Goal: Task Accomplishment & Management: Manage account settings

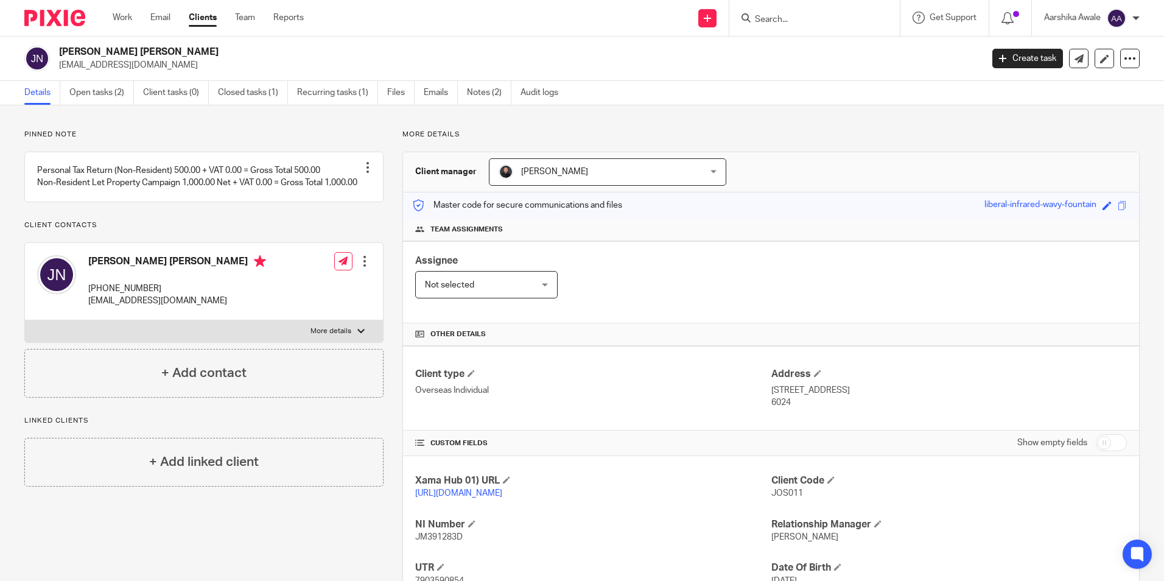
click at [136, 123] on div "Pinned note Personal Tax Return (Non-Resident) 500.00 + VAT 0.00 = Gross Total …" at bounding box center [582, 411] width 1164 height 612
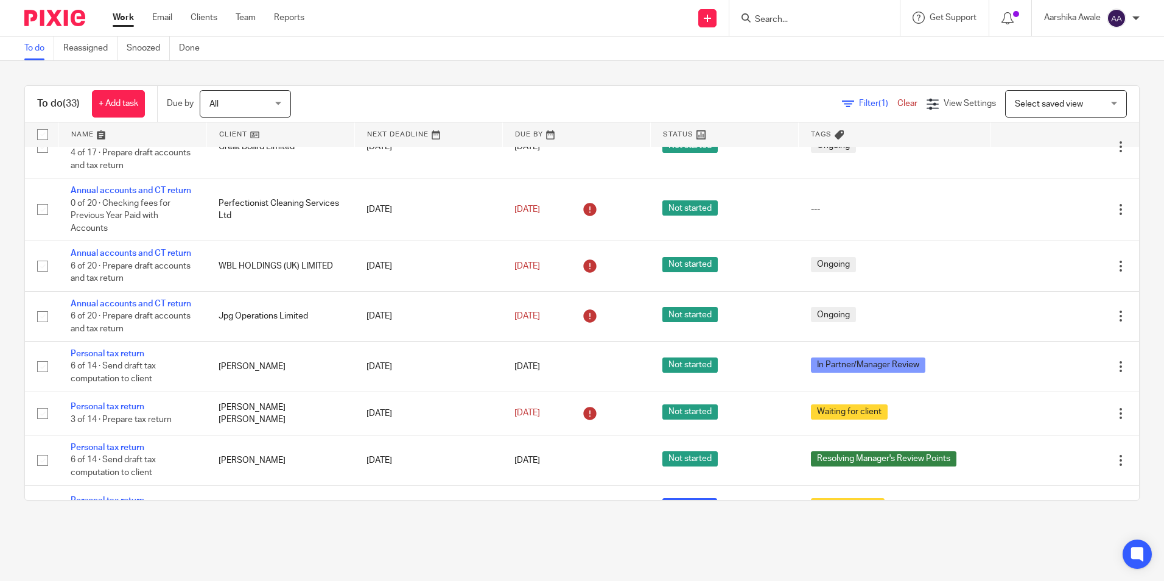
scroll to position [949, 0]
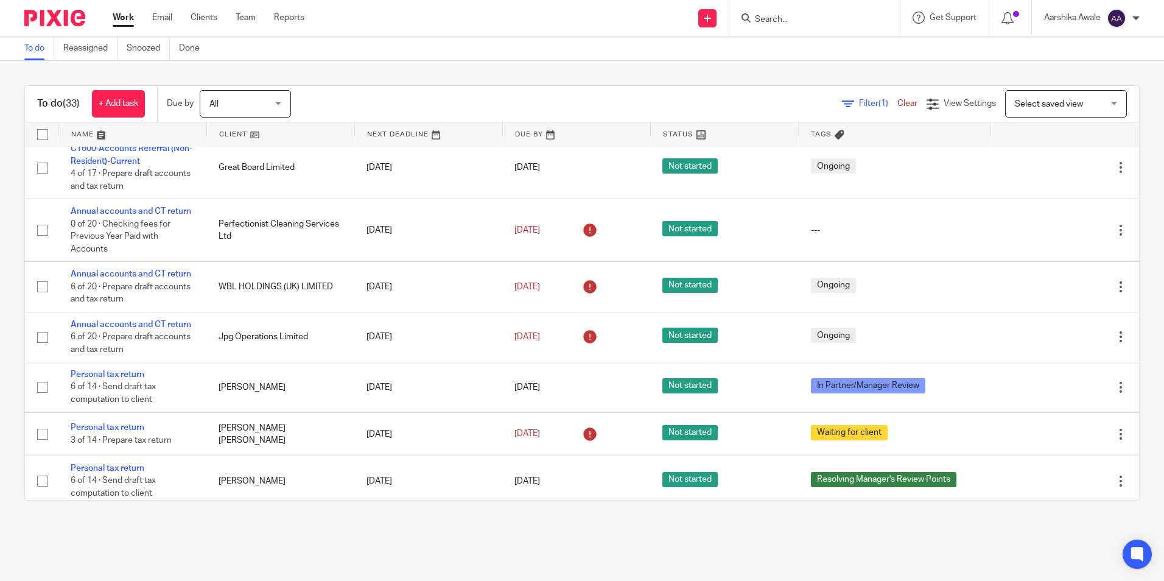
click at [172, 103] on link "LLP Accounts and Partnership Return" at bounding box center [130, 92] width 118 height 21
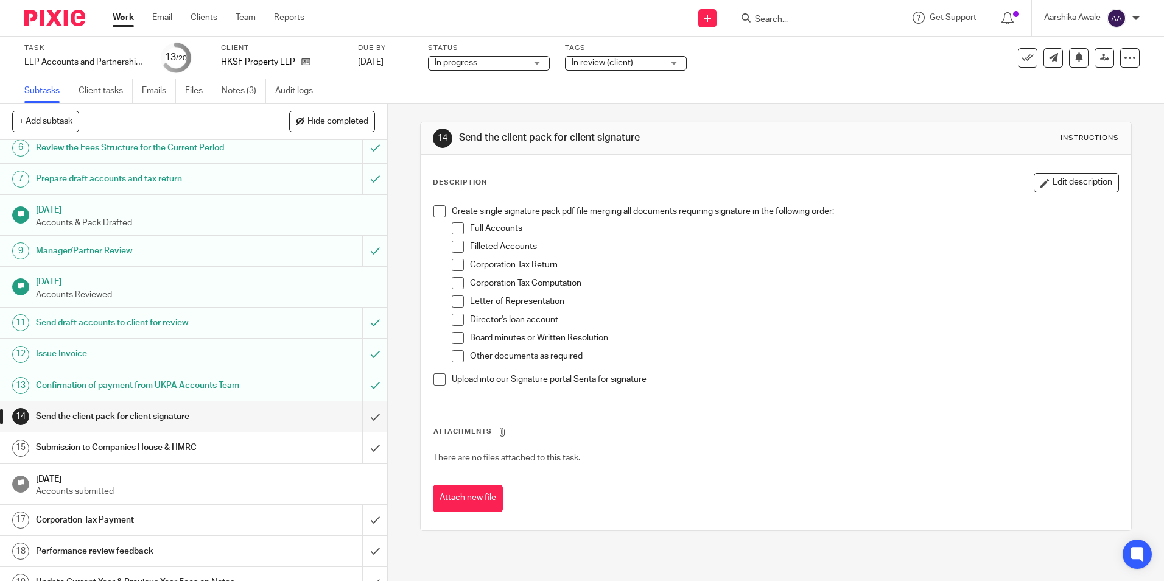
scroll to position [243, 0]
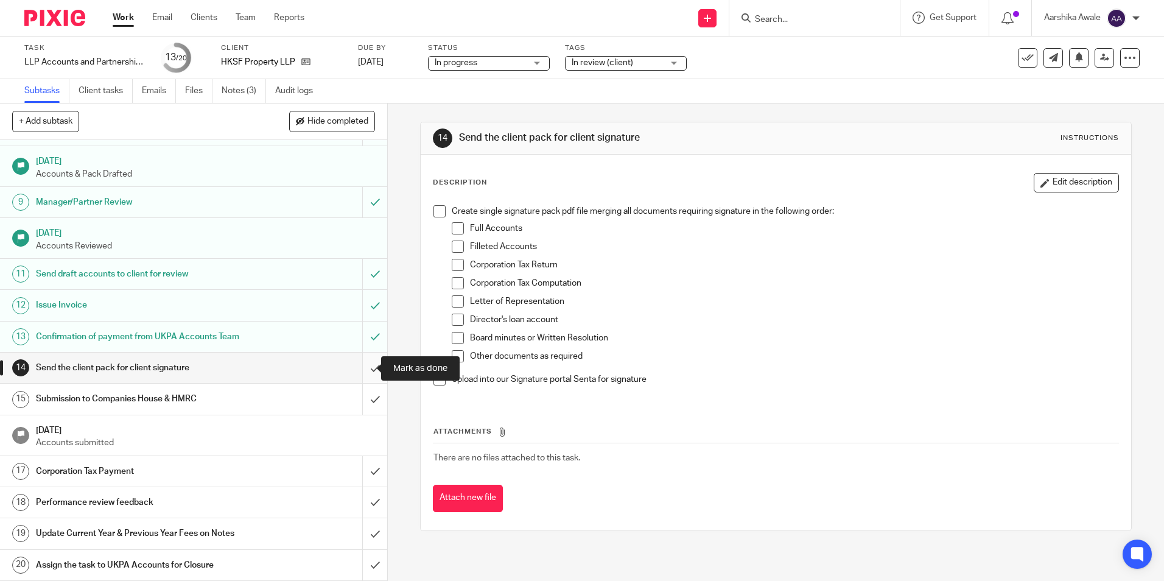
click at [369, 361] on input "submit" at bounding box center [193, 367] width 387 height 30
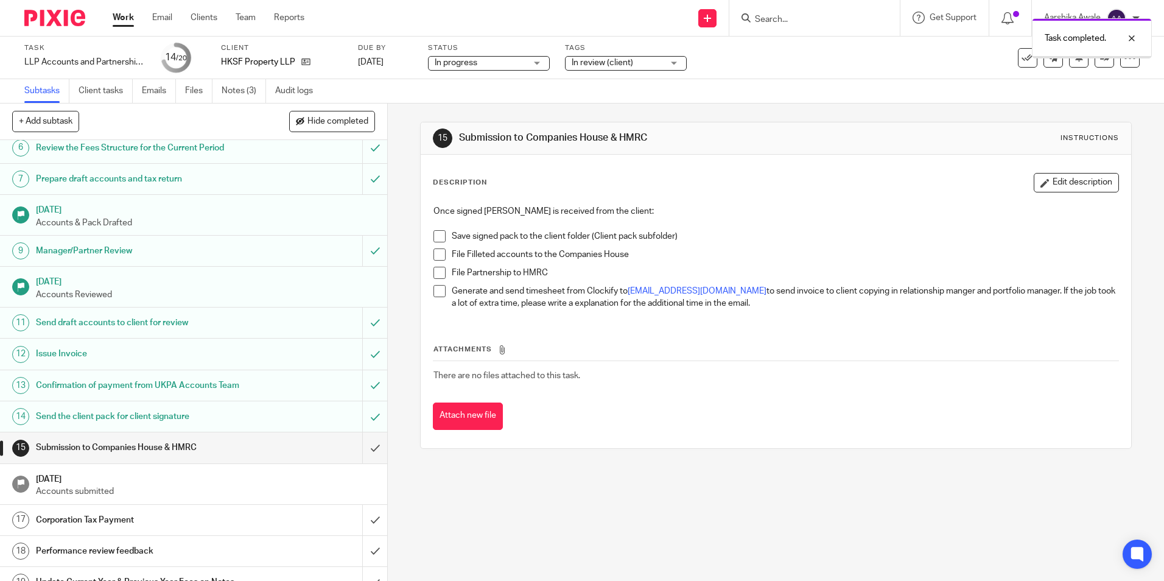
scroll to position [243, 0]
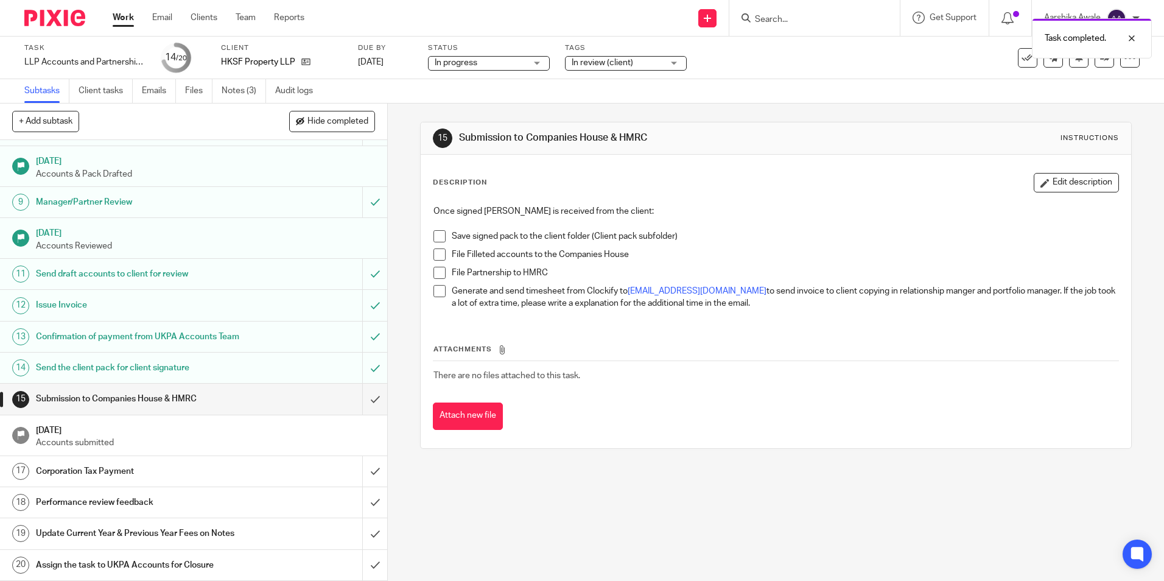
click at [58, 3] on div at bounding box center [50, 18] width 100 height 36
click at [44, 18] on img at bounding box center [54, 18] width 61 height 16
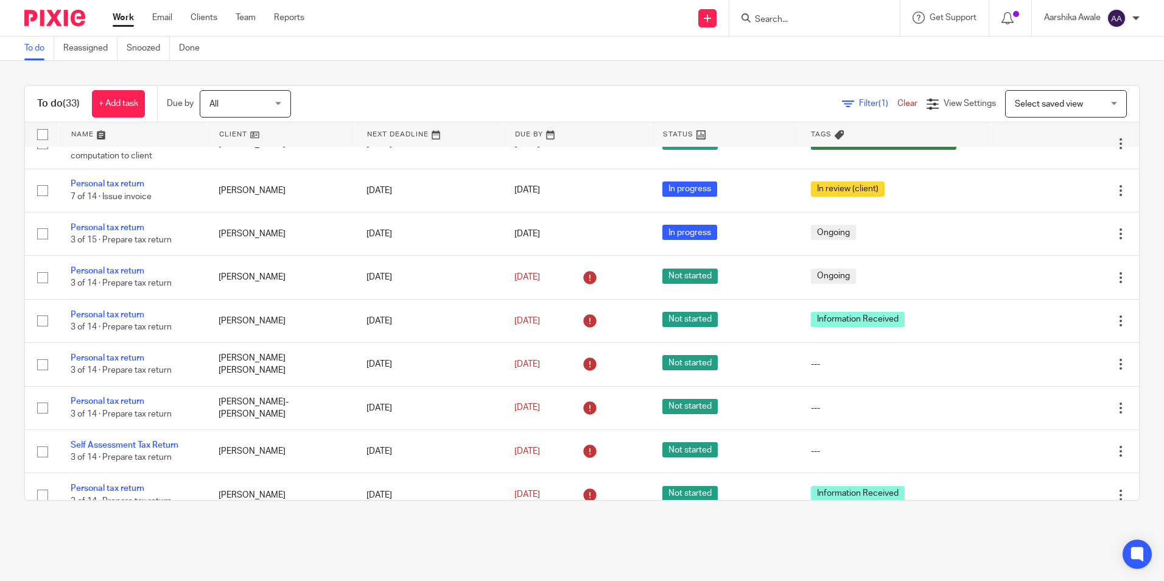
scroll to position [1193, 0]
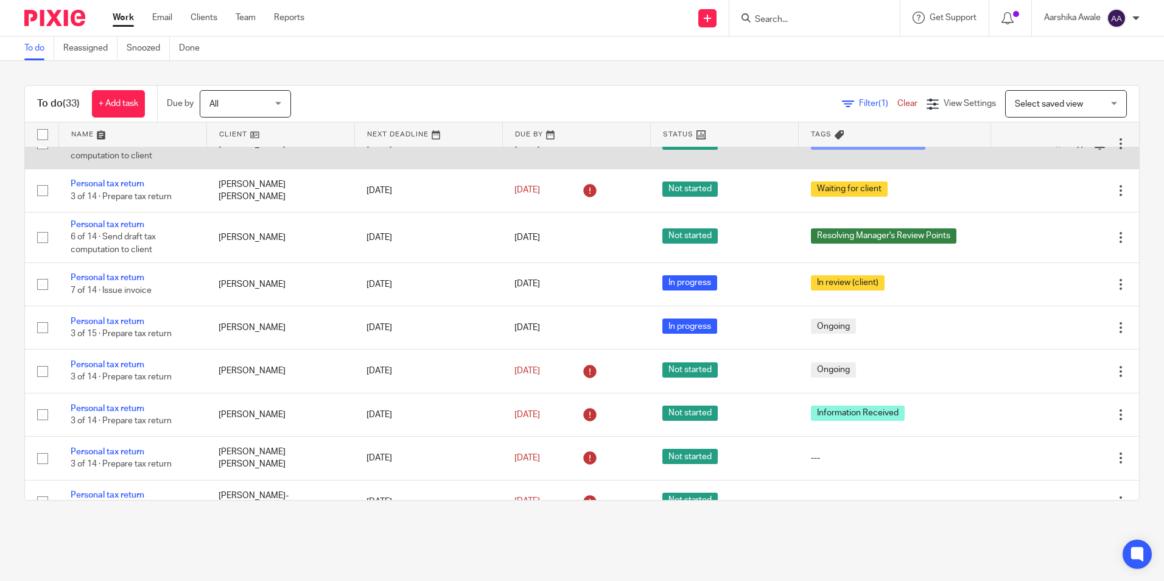
click at [125, 135] on link "Personal tax return" at bounding box center [108, 131] width 74 height 9
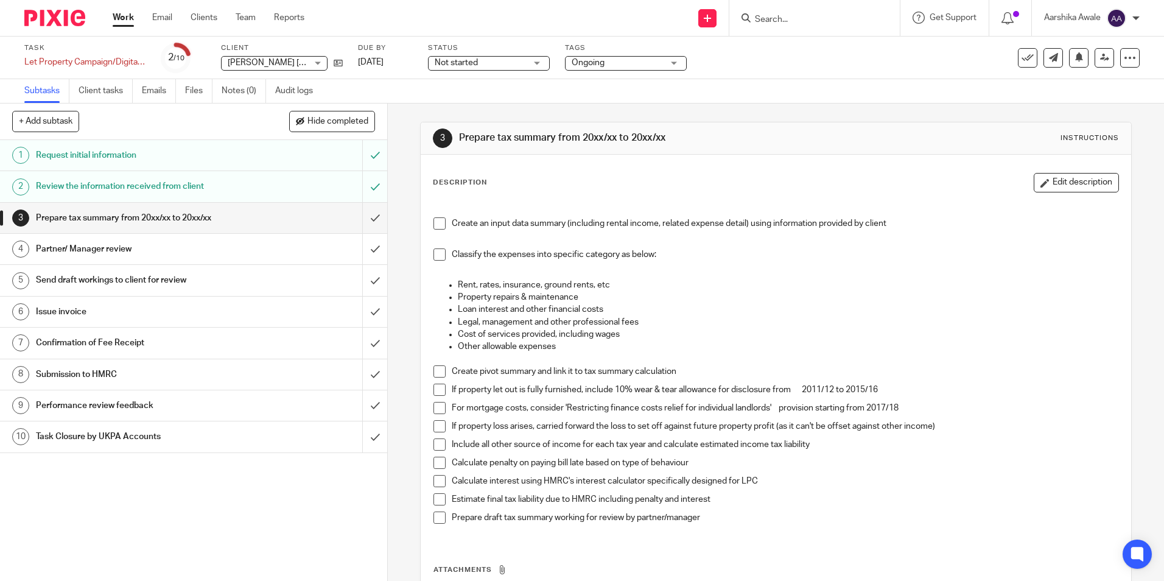
click at [71, 21] on img at bounding box center [54, 18] width 61 height 16
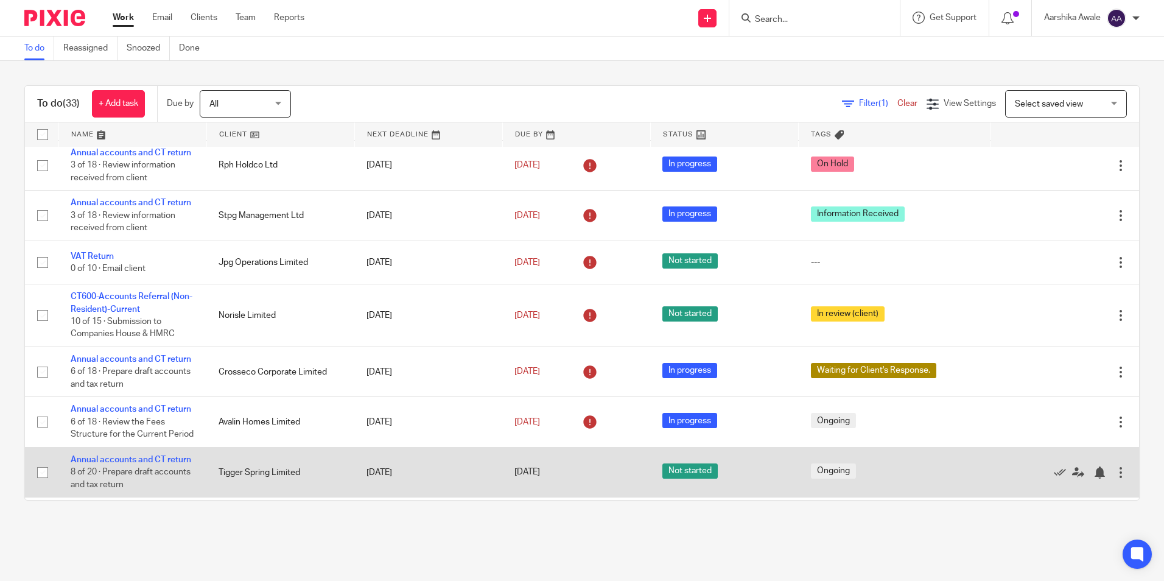
scroll to position [365, 0]
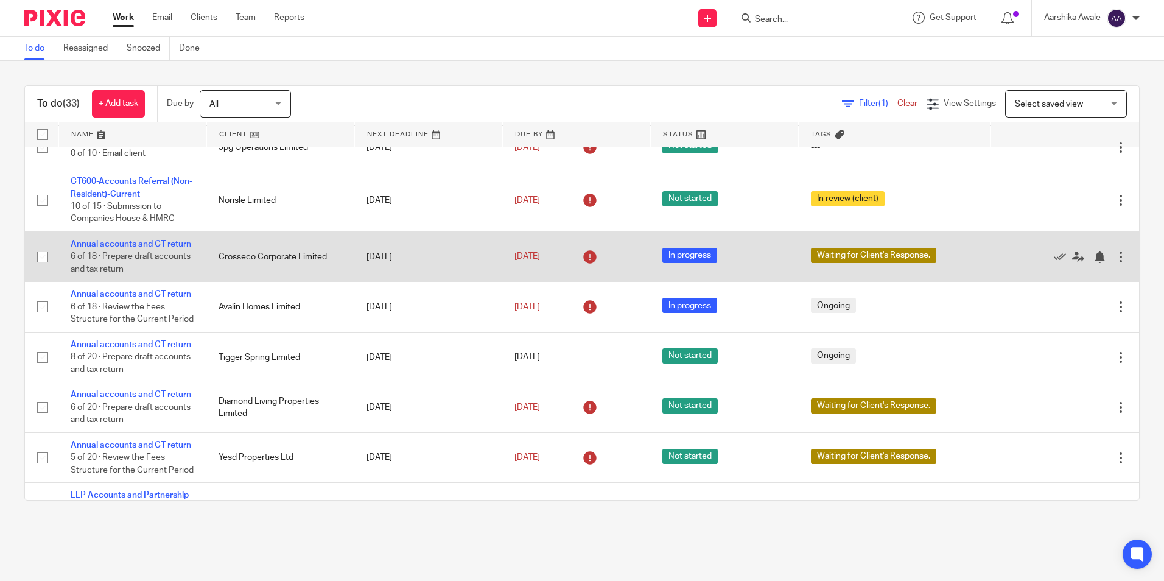
drag, startPoint x: 375, startPoint y: 254, endPoint x: 369, endPoint y: 270, distance: 17.2
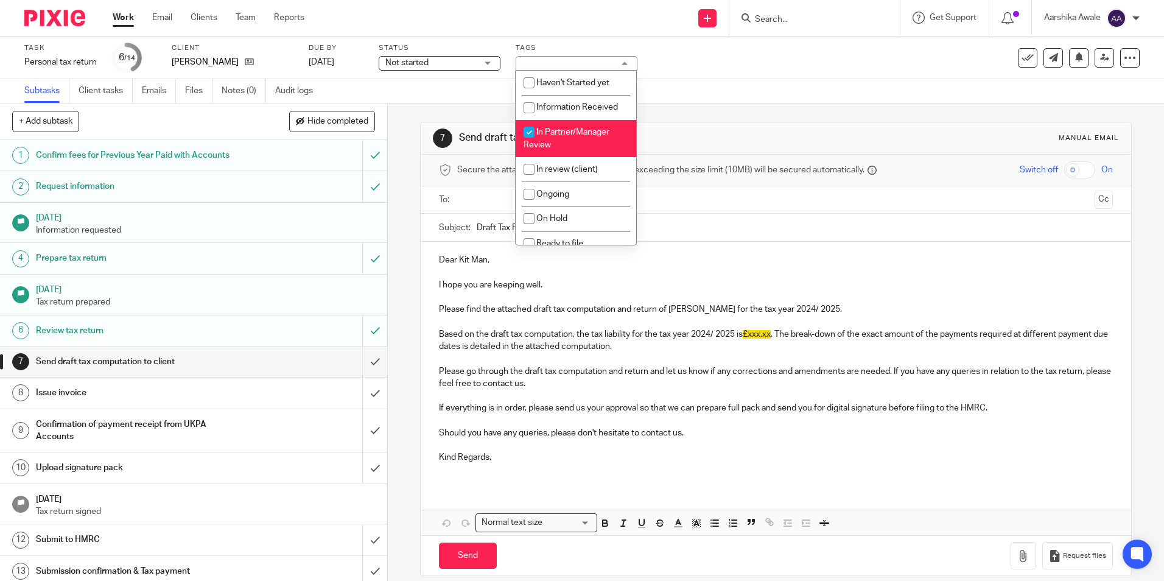
click at [554, 138] on li "In Partner/Manager Review" at bounding box center [575, 138] width 120 height 37
checkbox input "false"
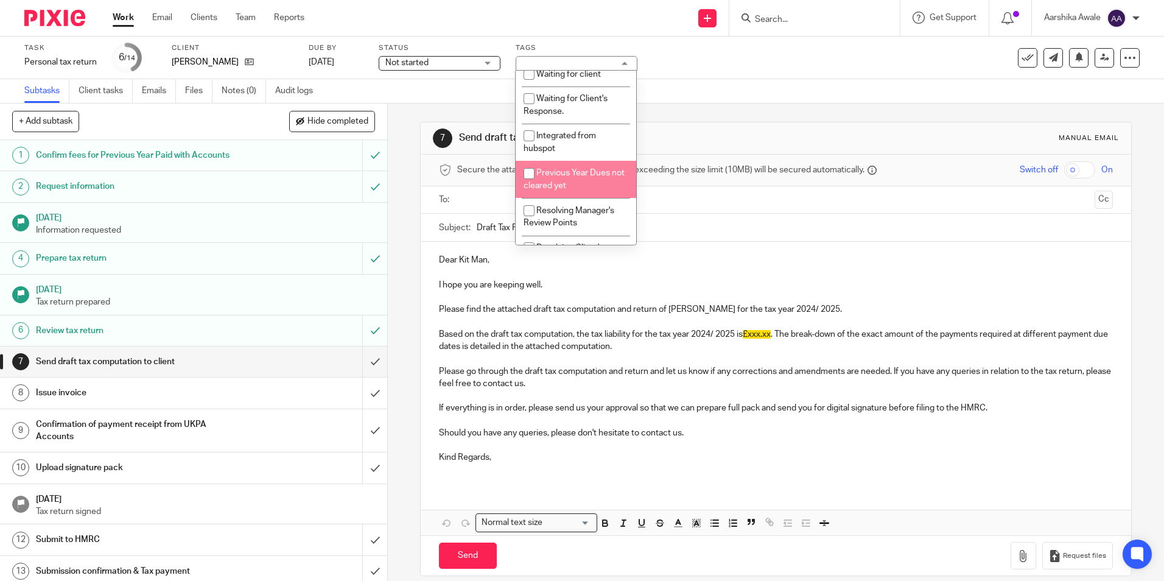
scroll to position [271, 0]
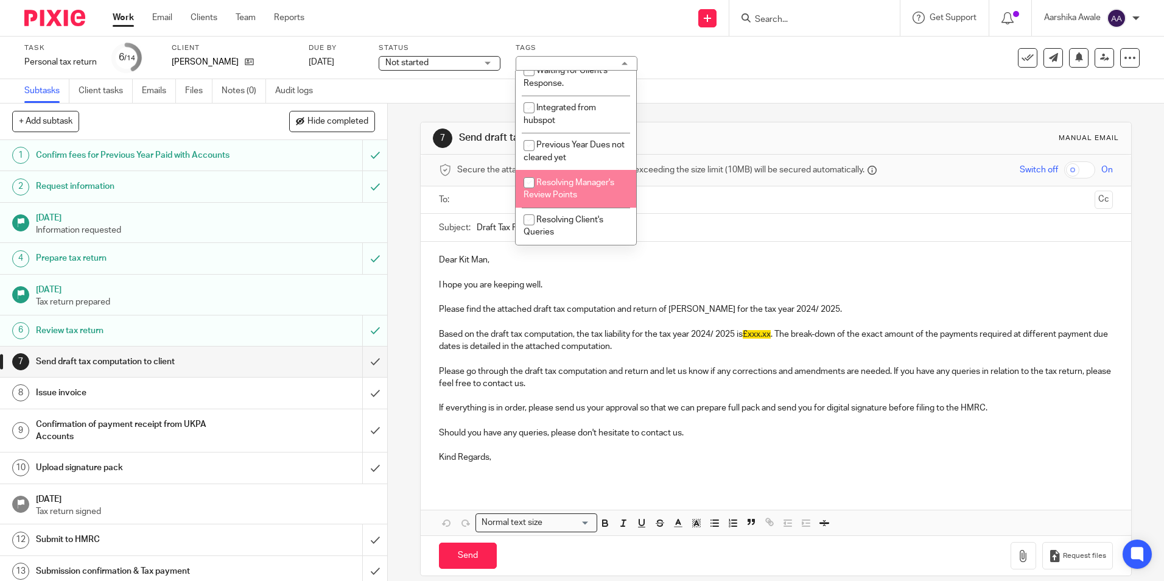
click at [578, 183] on span "Resolving Manager's Review Points" at bounding box center [568, 188] width 91 height 21
checkbox input "true"
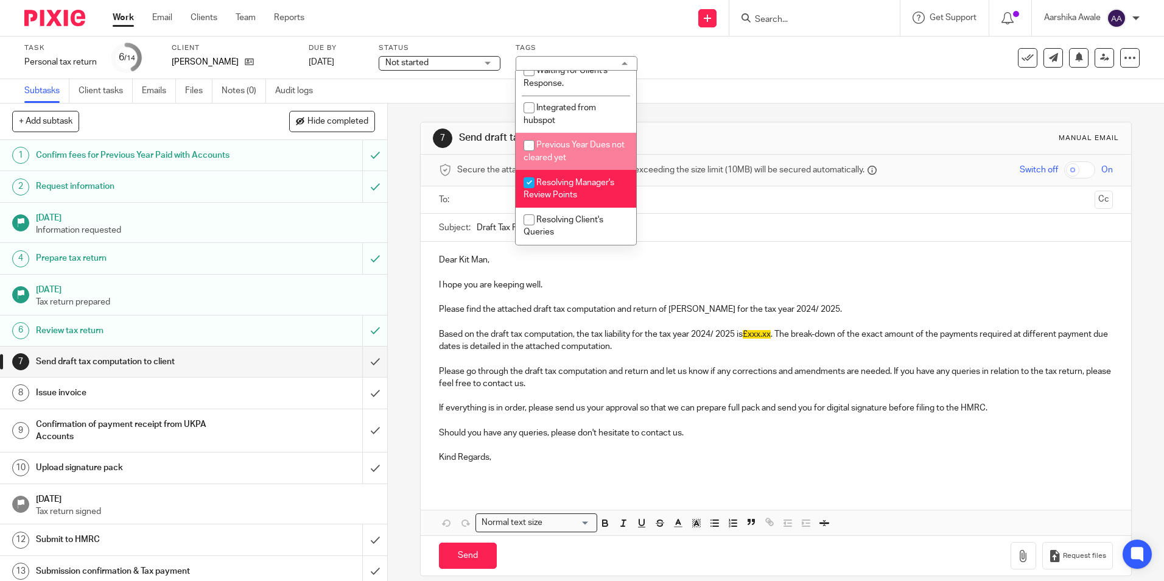
click at [697, 130] on div "7 Send draft tax computation to client Manual email" at bounding box center [775, 137] width 685 height 19
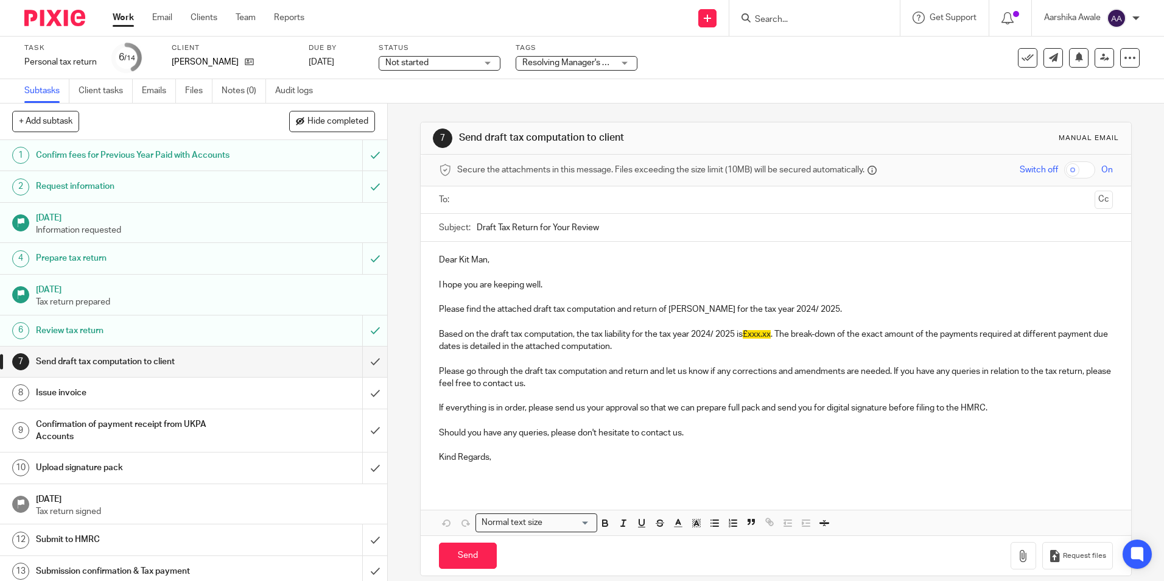
click at [406, 256] on div "7 Send draft tax computation to client Manual email Secure the attachments in t…" at bounding box center [776, 341] width 776 height 477
click at [1106, 52] on div "See template in use Advanced task editor Copy task Change schedule Delete" at bounding box center [1079, 57] width 122 height 19
click at [1100, 60] on icon at bounding box center [1104, 57] width 9 height 9
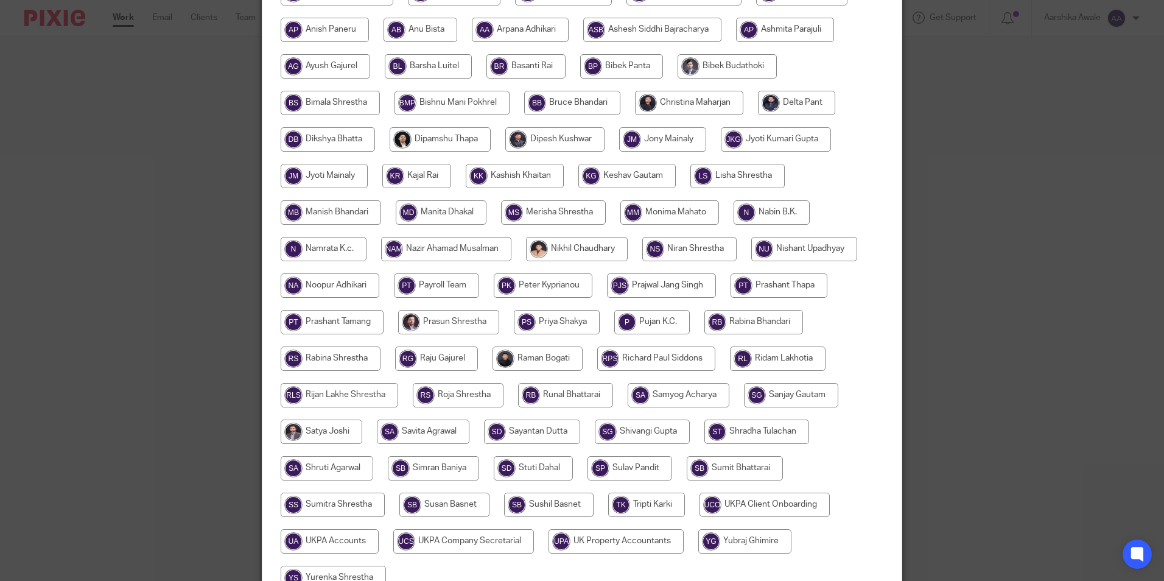
scroll to position [179, 0]
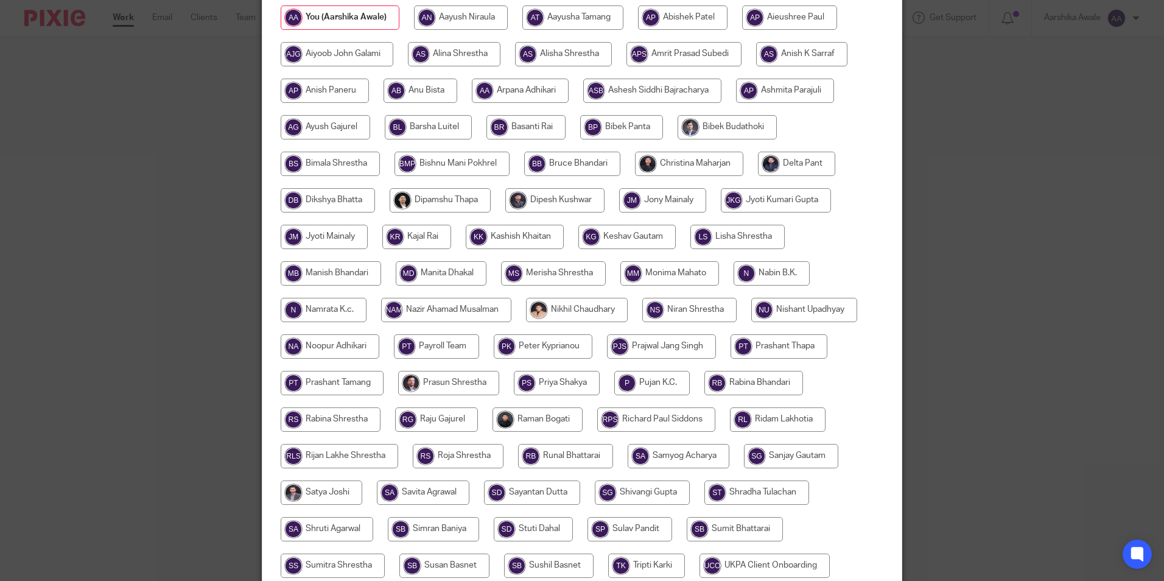
click at [670, 160] on input "radio" at bounding box center [689, 164] width 108 height 24
radio input "true"
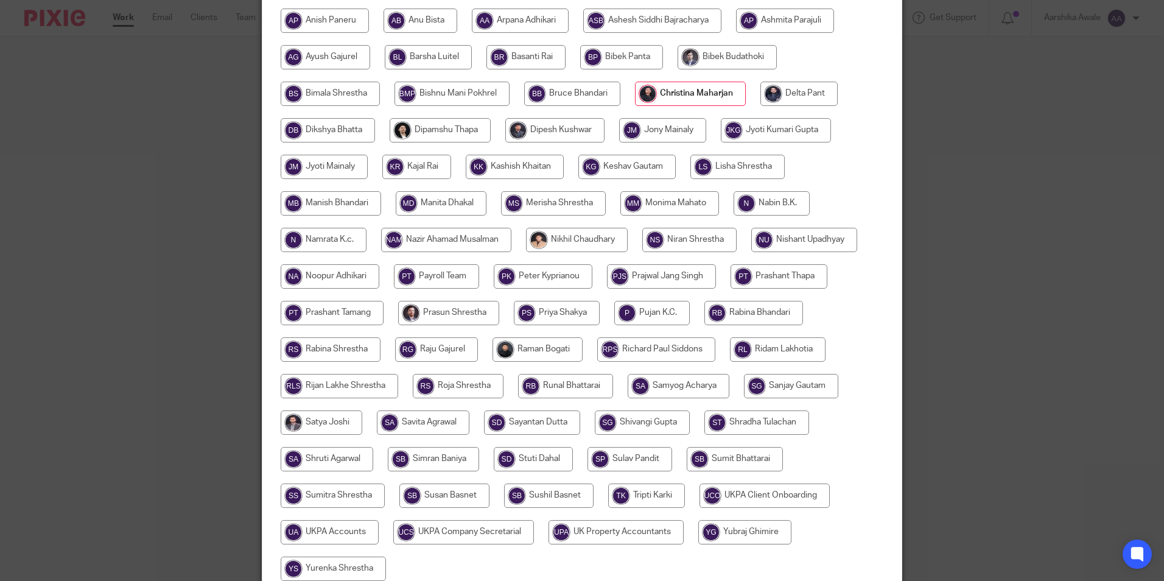
scroll to position [361, 0]
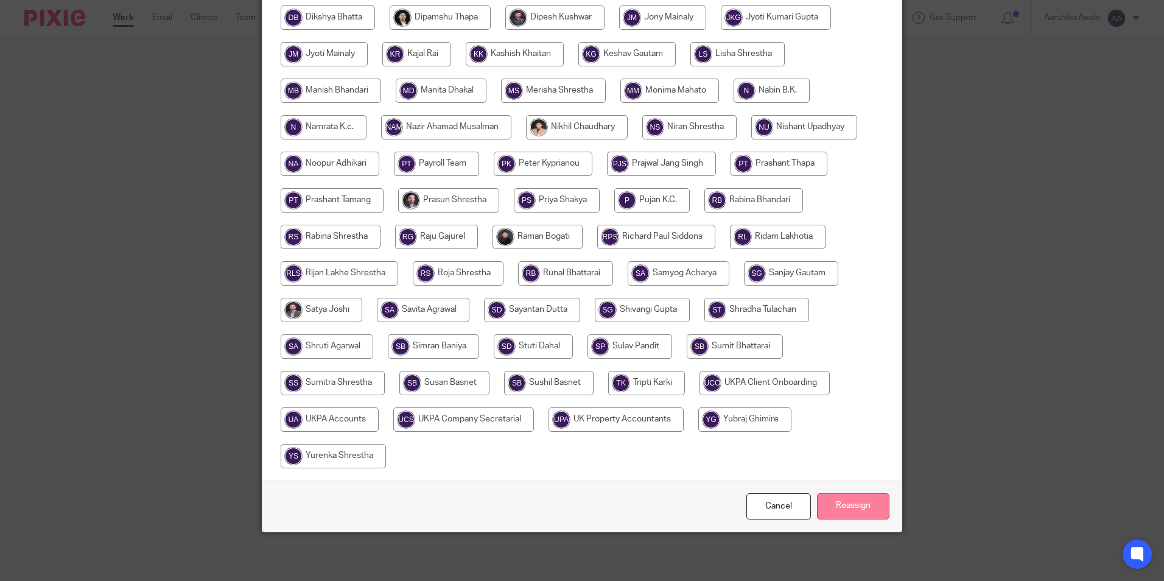
click at [834, 512] on input "Reassign" at bounding box center [853, 506] width 72 height 26
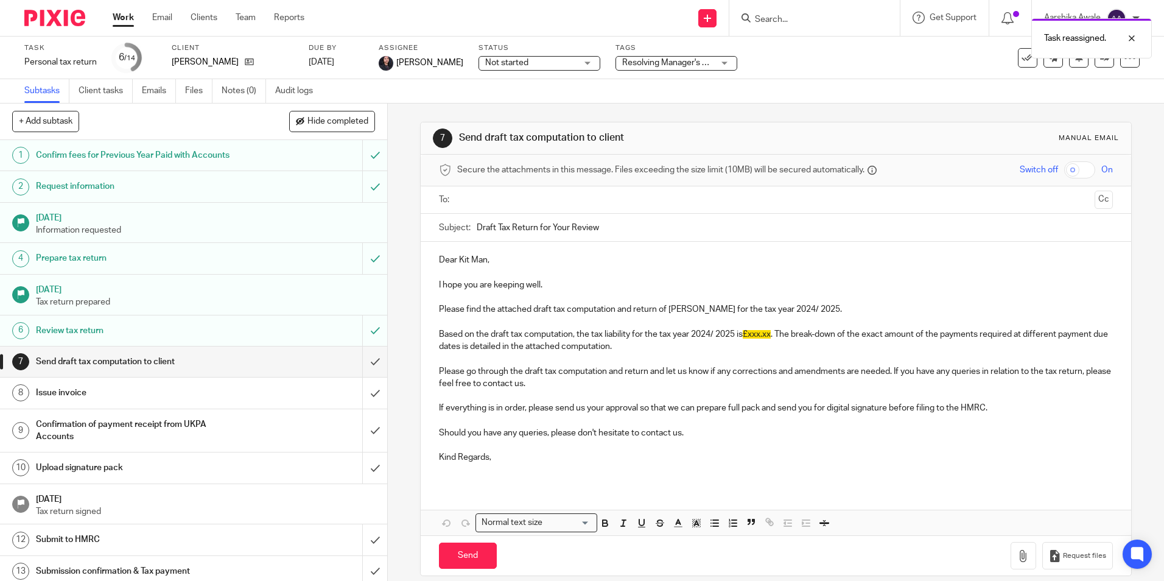
click at [59, 17] on img at bounding box center [54, 18] width 61 height 16
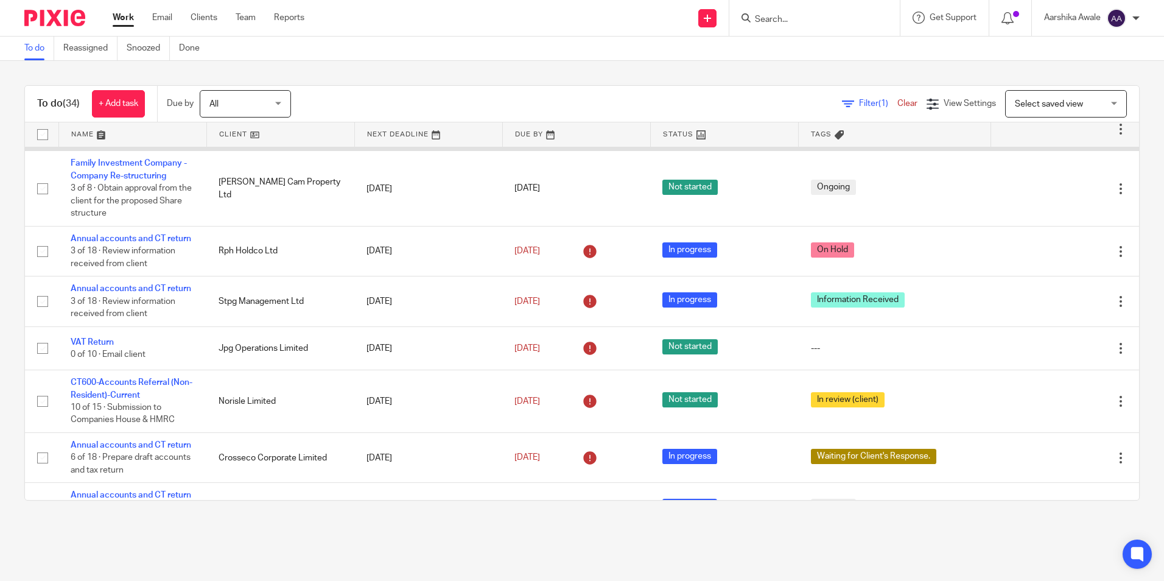
scroll to position [183, 0]
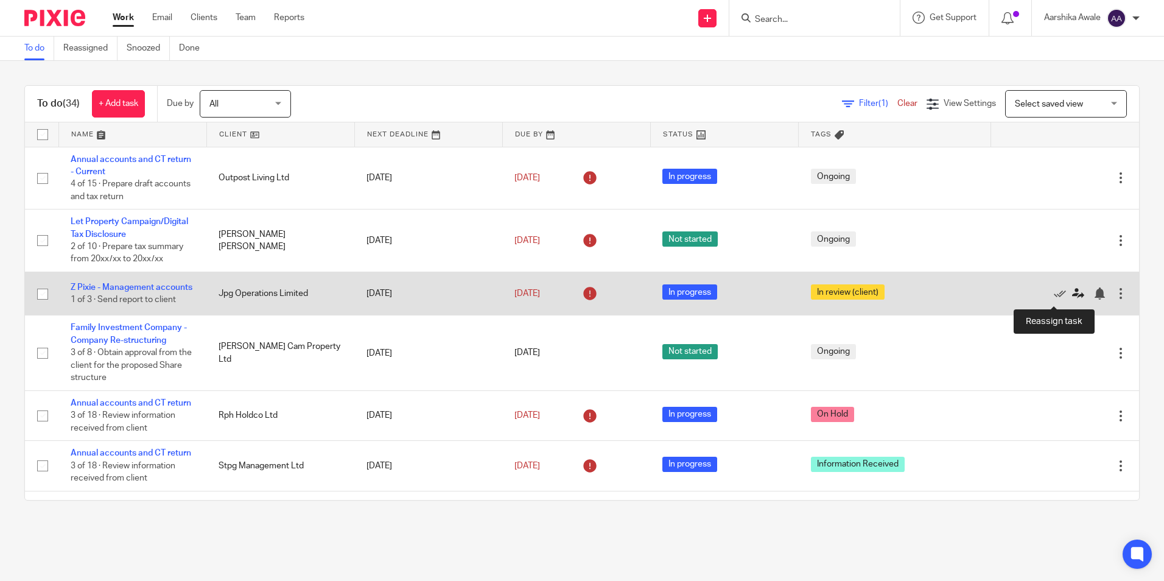
click at [1072, 299] on icon at bounding box center [1078, 293] width 12 height 12
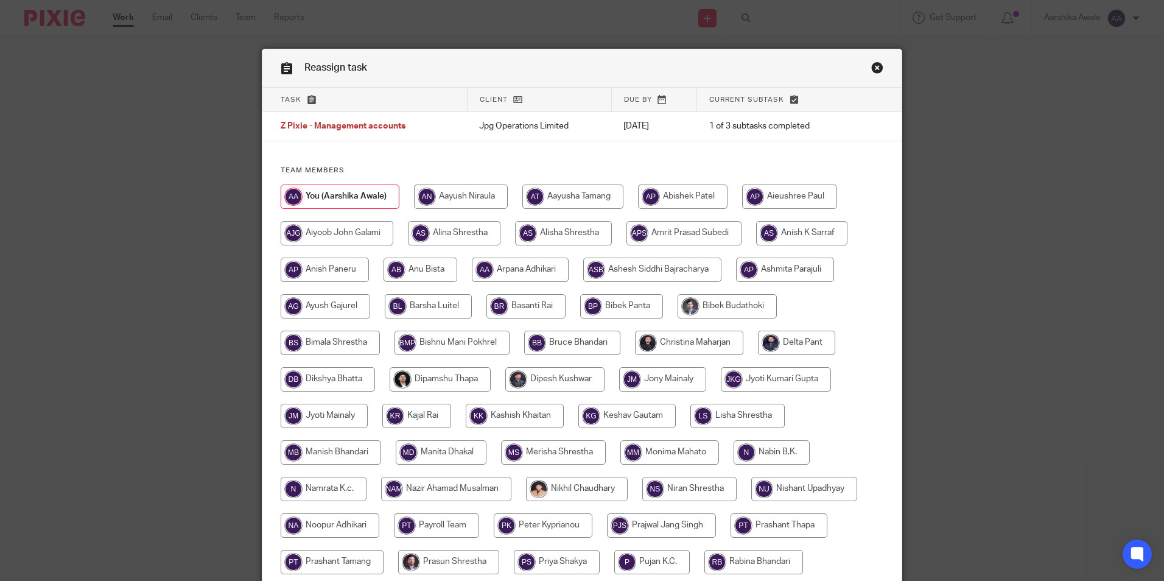
click at [876, 63] on link "Close this dialog window" at bounding box center [877, 69] width 12 height 16
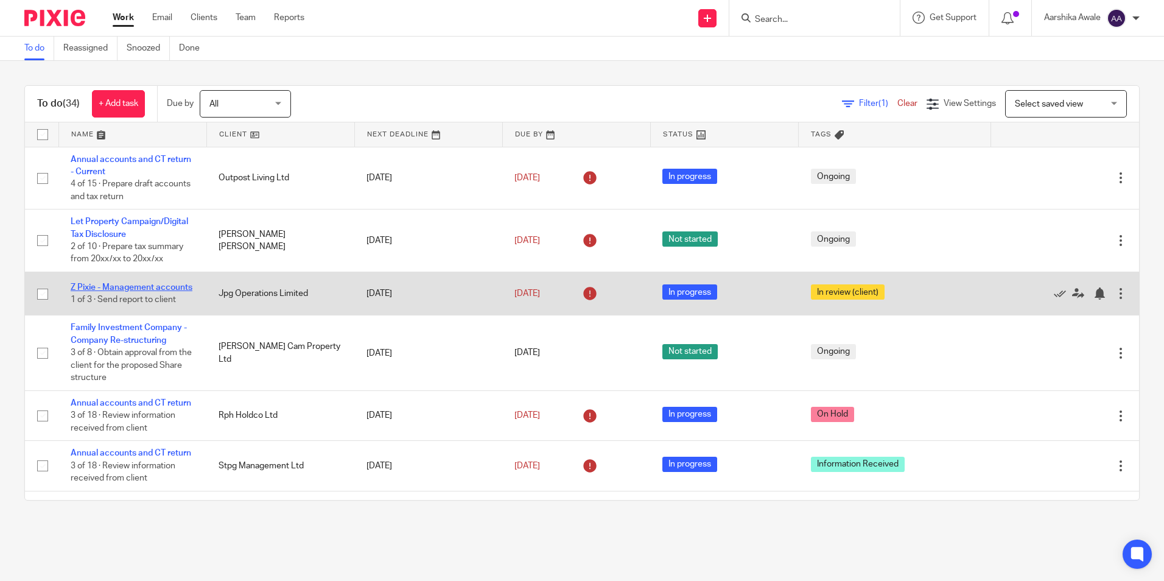
click at [140, 285] on link "Z Pixie - Management accounts" at bounding box center [132, 287] width 122 height 9
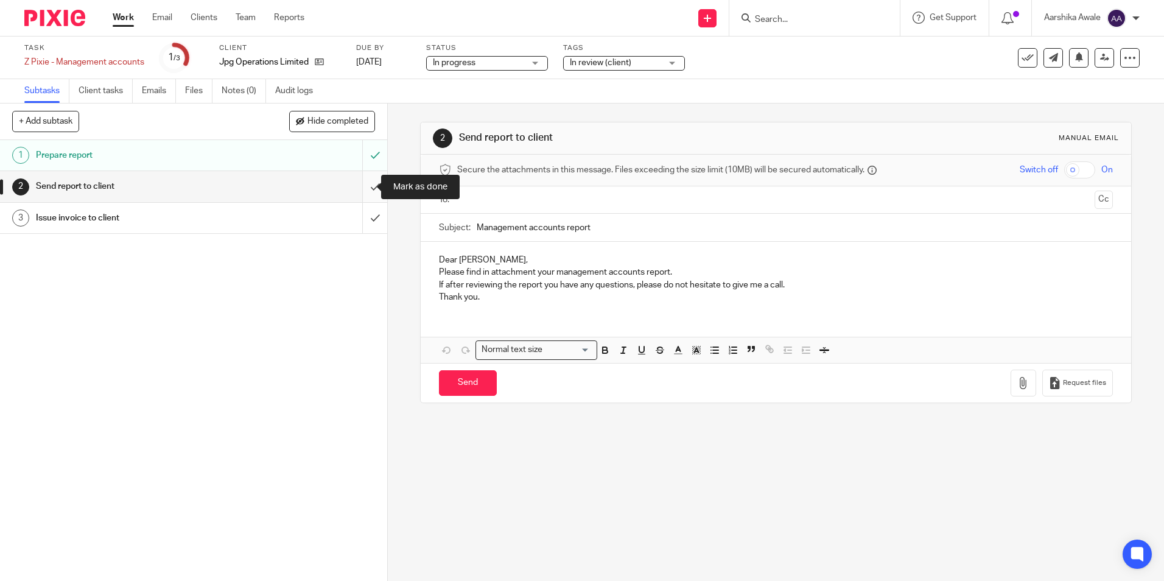
click at [363, 186] on input "submit" at bounding box center [193, 186] width 387 height 30
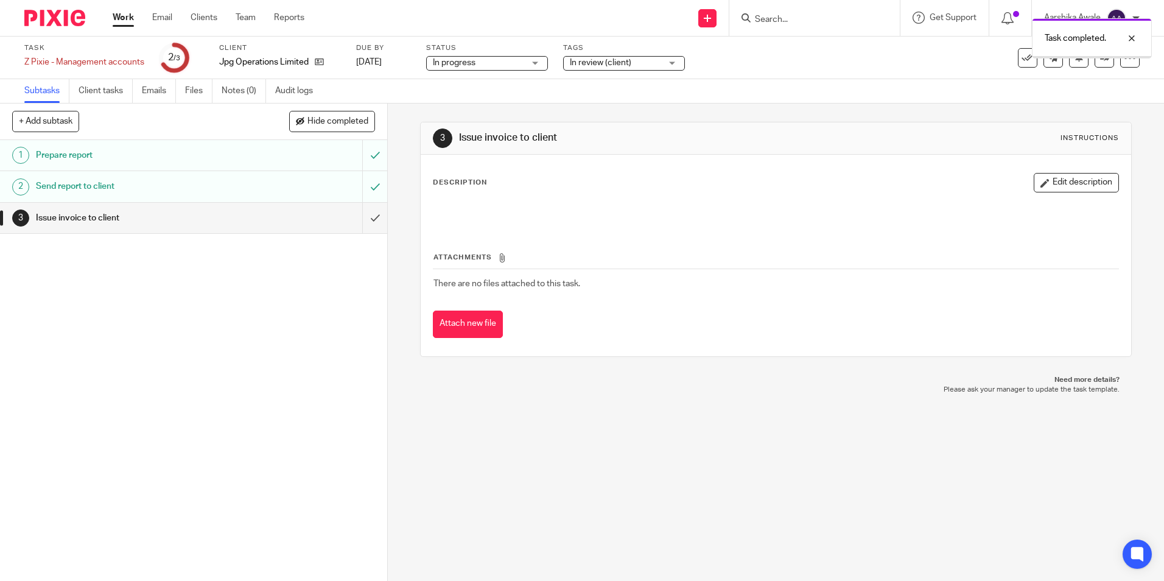
click at [607, 57] on div "Task completed." at bounding box center [867, 35] width 570 height 46
click at [610, 64] on span "In review (client)" at bounding box center [600, 62] width 61 height 9
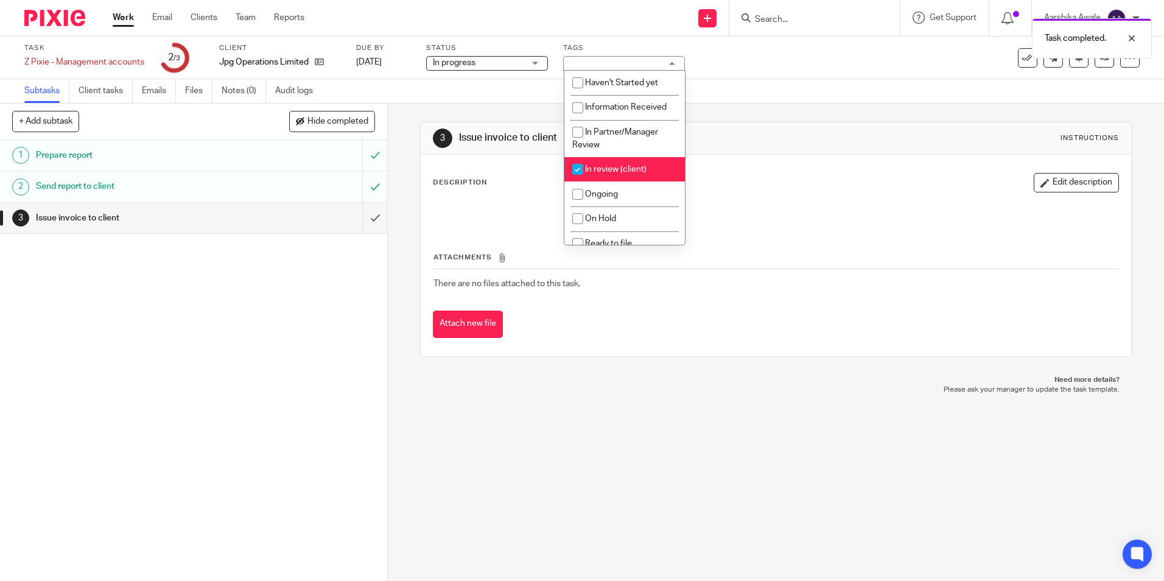
click at [596, 174] on li "In review (client)" at bounding box center [624, 169] width 120 height 25
checkbox input "false"
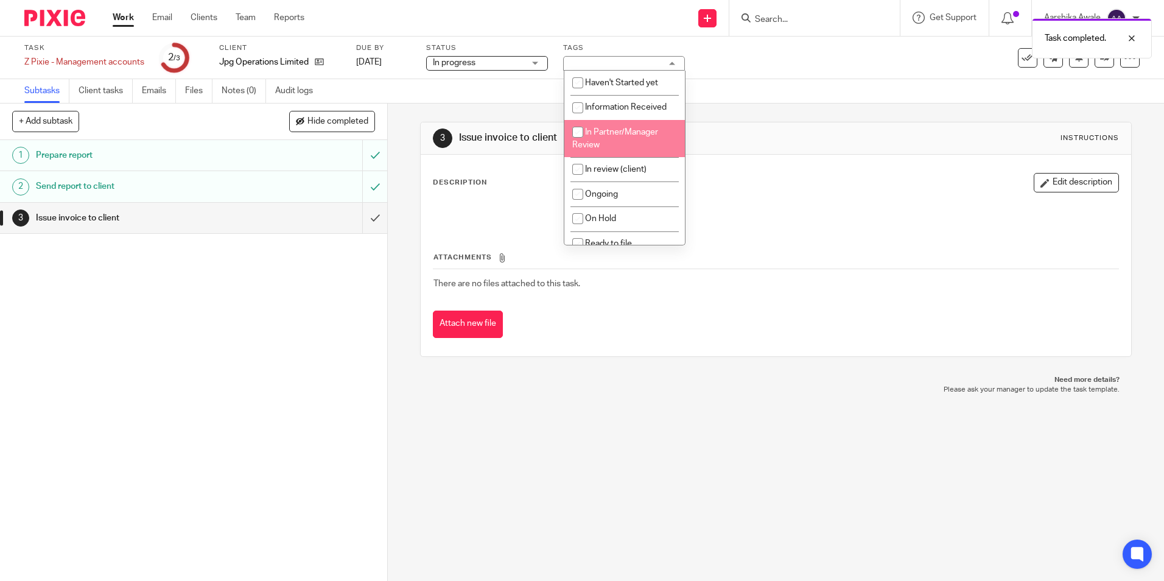
click at [919, 113] on div "3 Issue invoice to client Instructions Description Edit description Attachments…" at bounding box center [775, 238] width 711 height 271
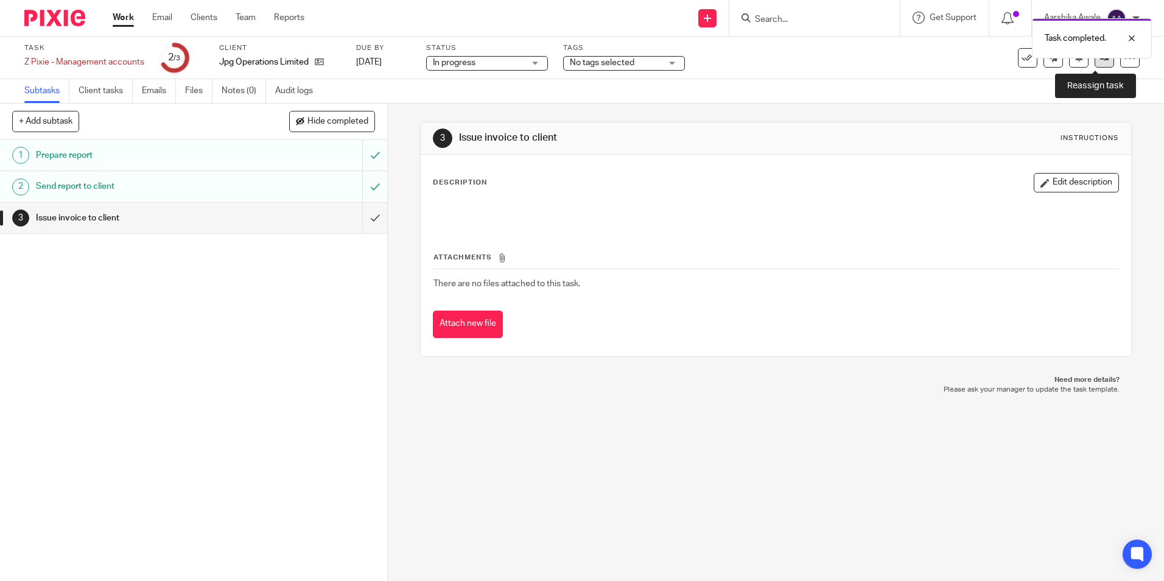
click at [1098, 65] on link at bounding box center [1103, 57] width 19 height 19
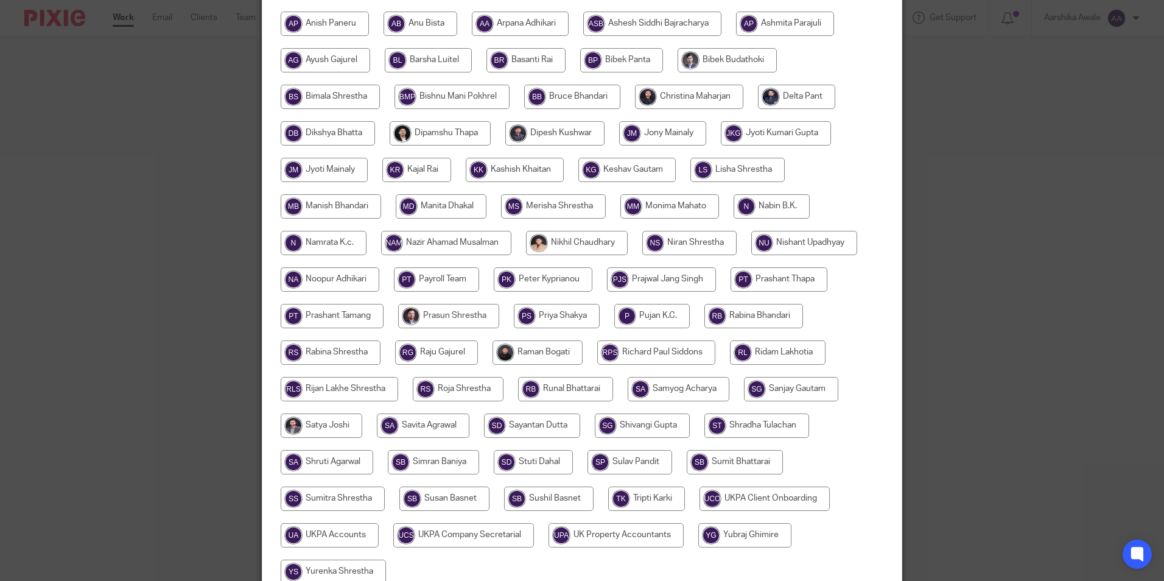
scroll to position [361, 0]
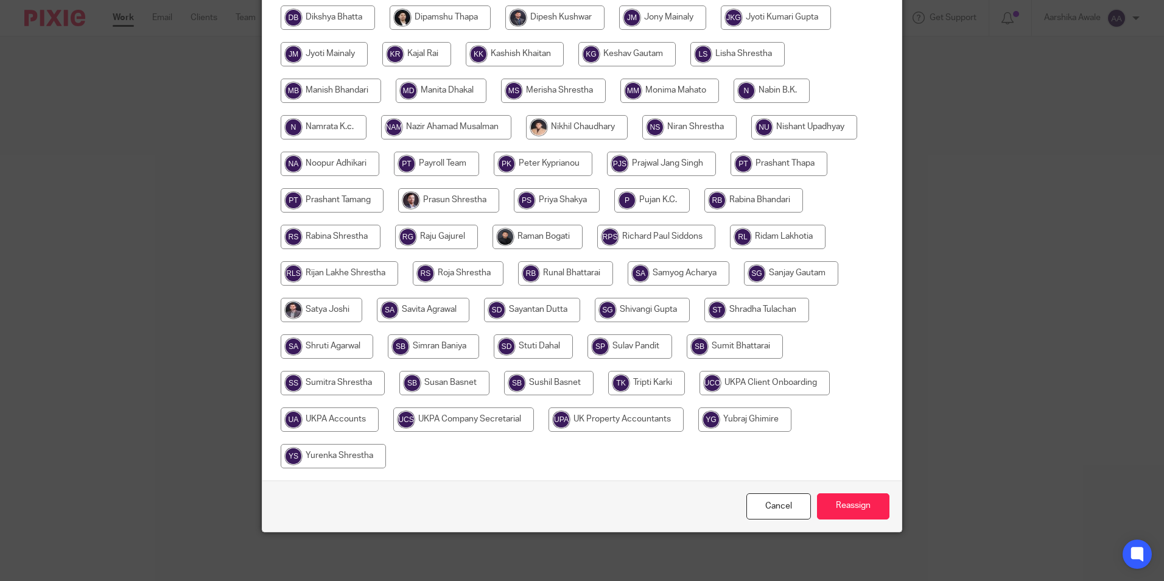
click at [343, 415] on input "radio" at bounding box center [330, 419] width 98 height 24
radio input "true"
click at [849, 500] on input "Reassign" at bounding box center [853, 506] width 72 height 26
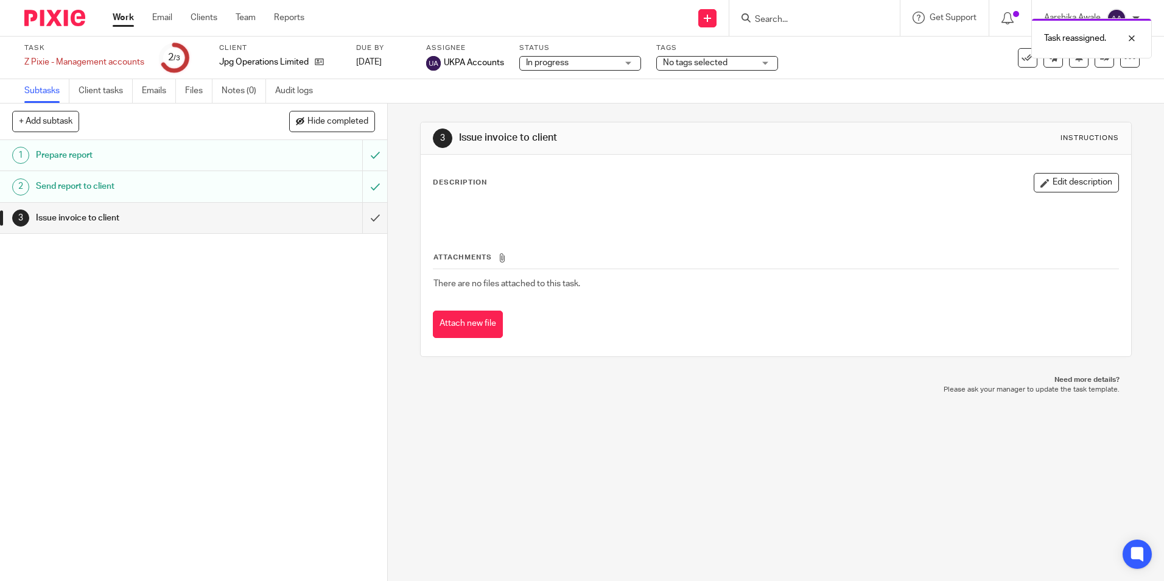
click at [58, 20] on img at bounding box center [54, 18] width 61 height 16
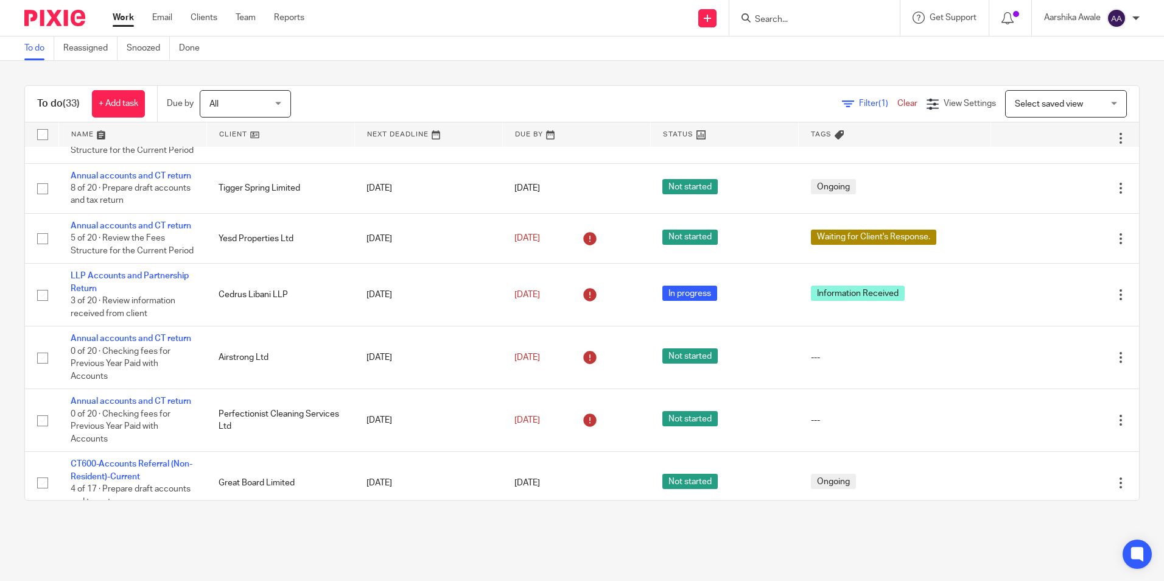
scroll to position [487, 0]
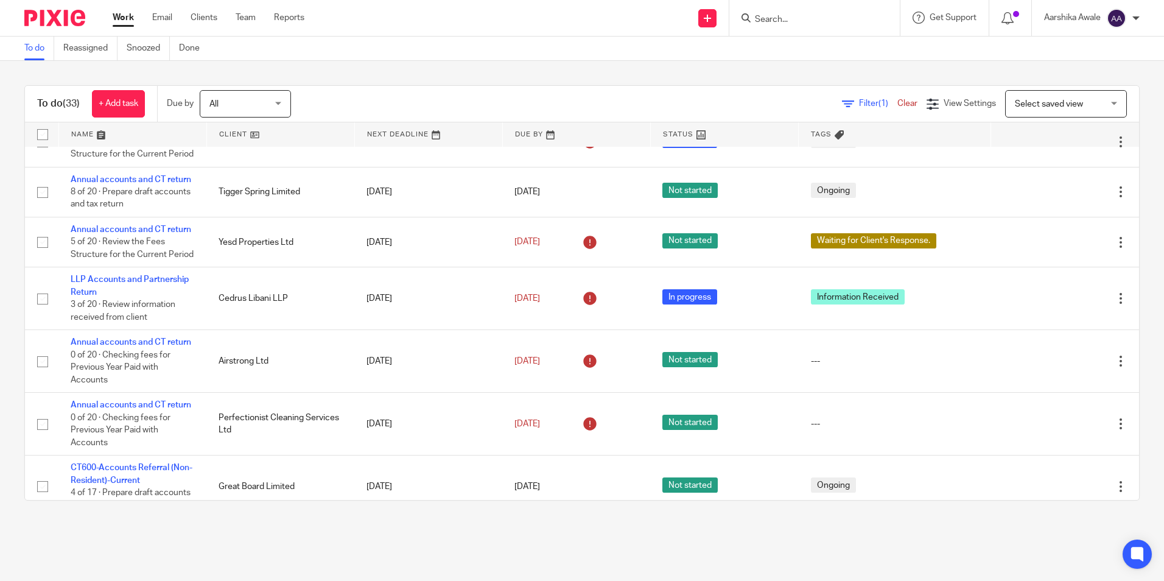
click at [864, 18] on form at bounding box center [818, 17] width 130 height 15
click at [818, 17] on input "Search" at bounding box center [808, 20] width 110 height 11
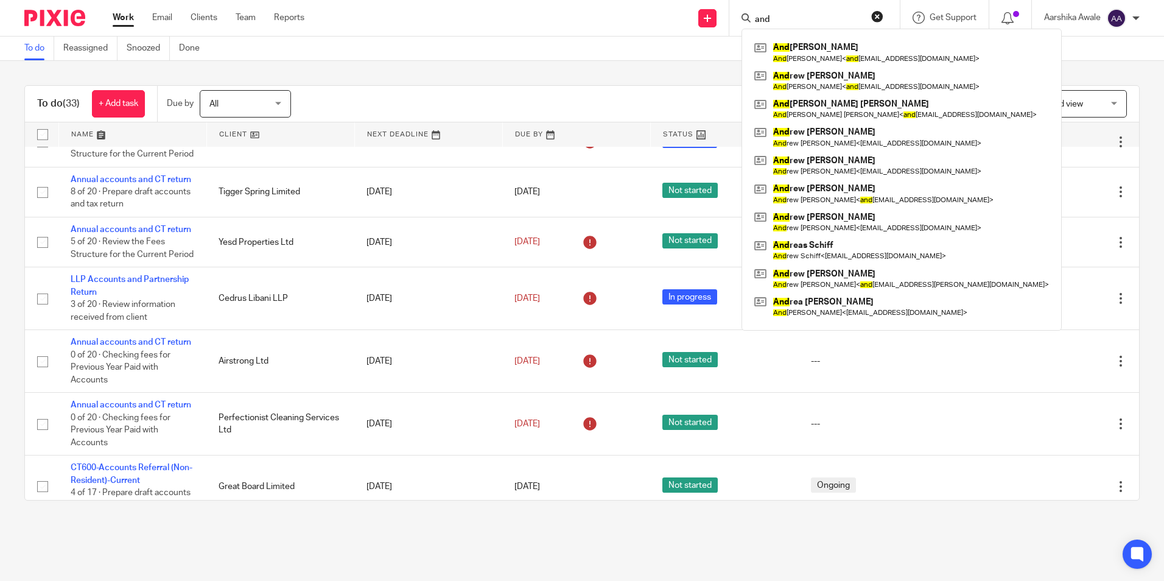
type input "and"
click at [447, 62] on div "To do (33) + Add task Due by All All Today Tomorrow This week Next week This mo…" at bounding box center [582, 293] width 1164 height 464
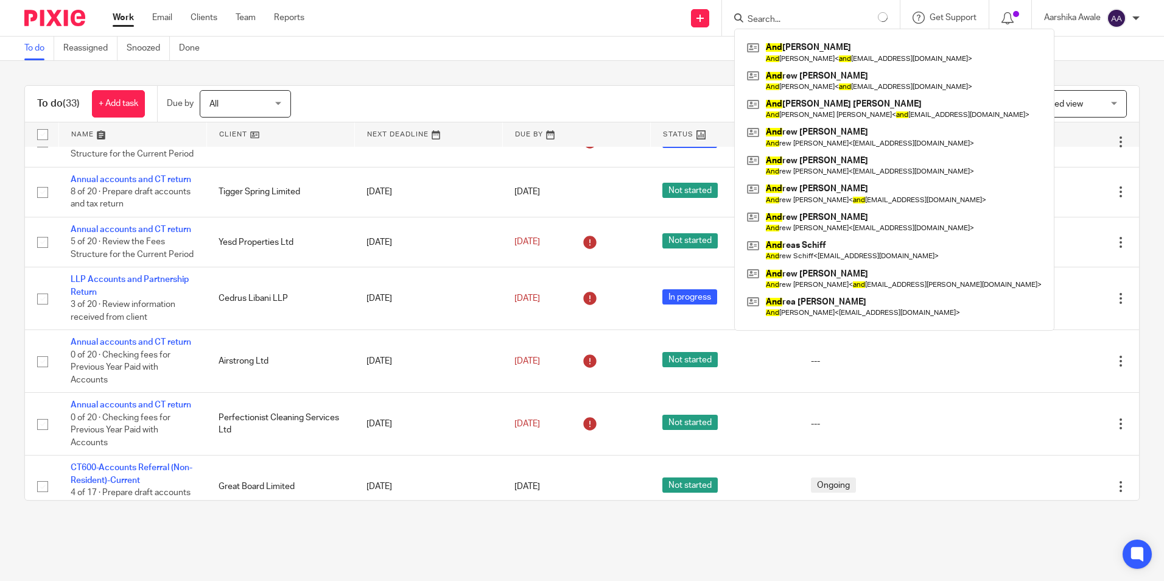
click at [1026, 53] on div "To do Reassigned Snoozed Done" at bounding box center [582, 49] width 1164 height 24
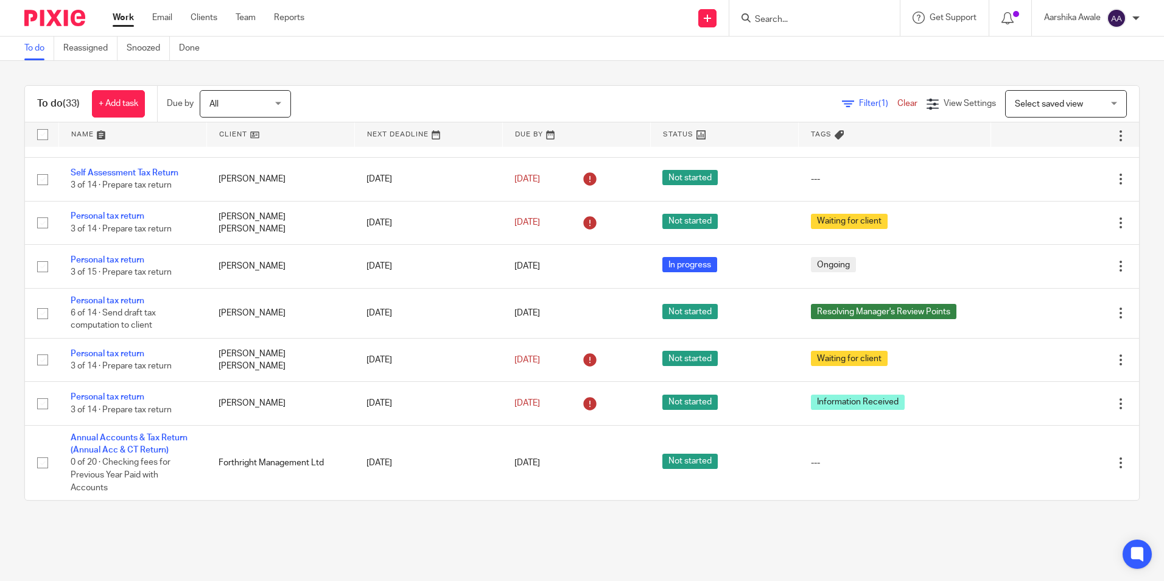
scroll to position [1545, 0]
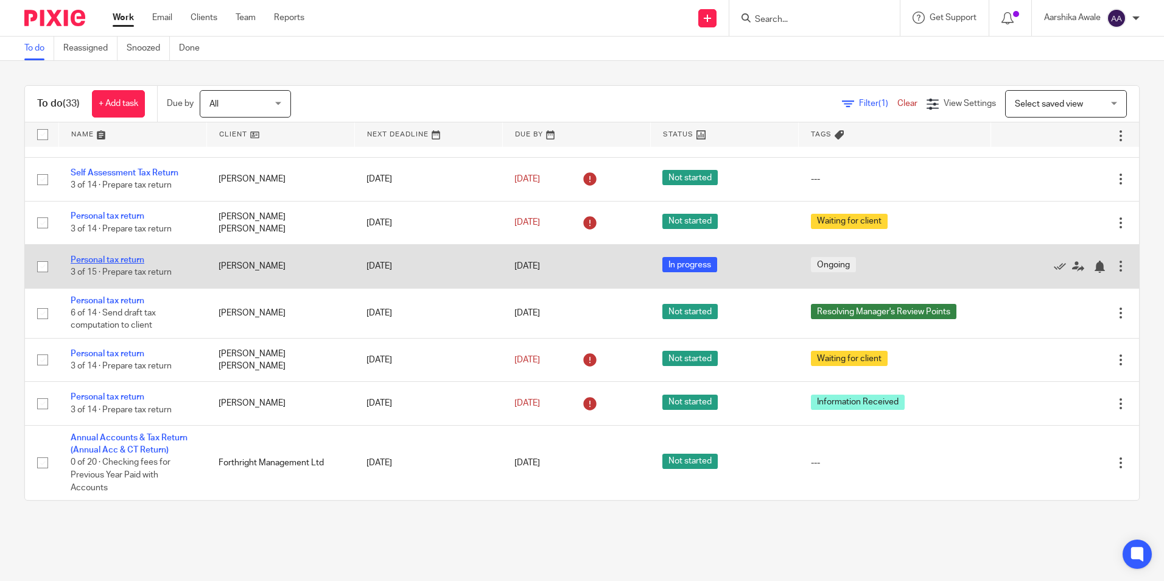
click at [133, 262] on link "Personal tax return" at bounding box center [108, 260] width 74 height 9
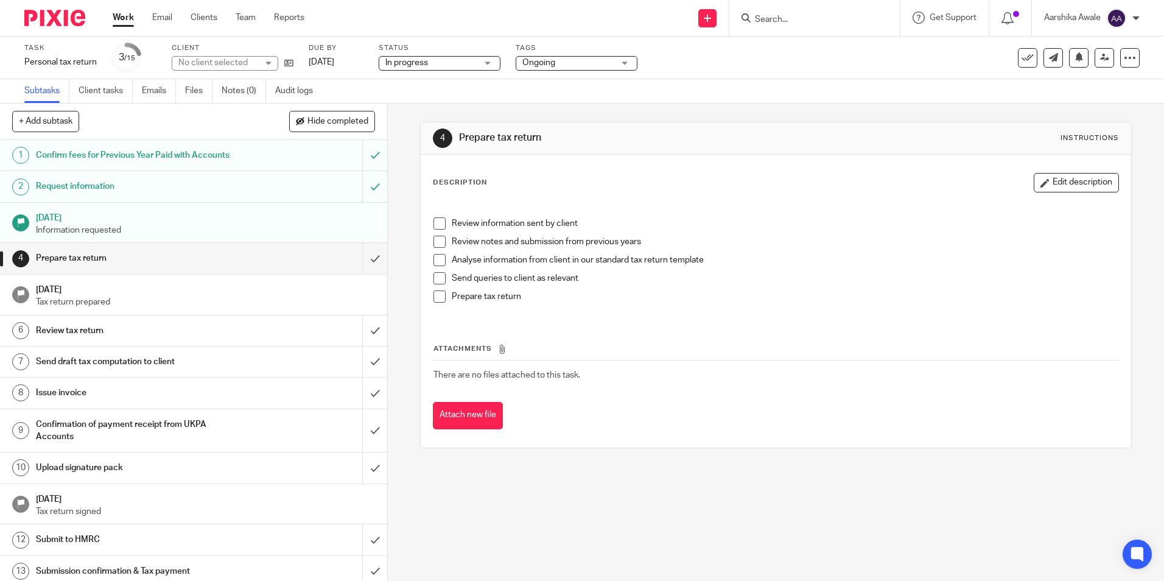
click at [66, 16] on img at bounding box center [54, 18] width 61 height 16
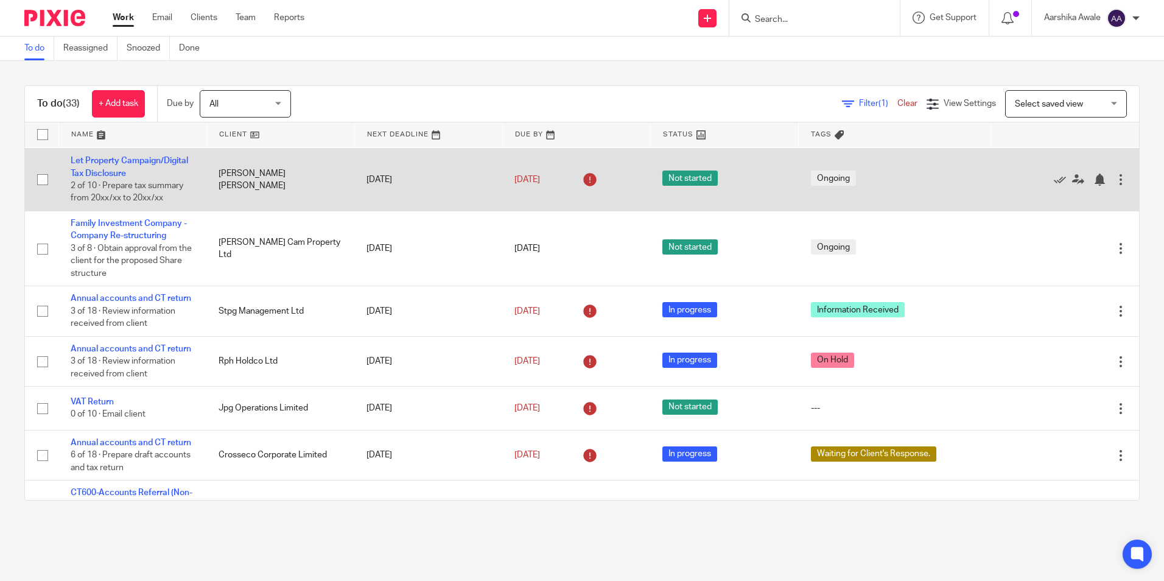
scroll to position [304, 0]
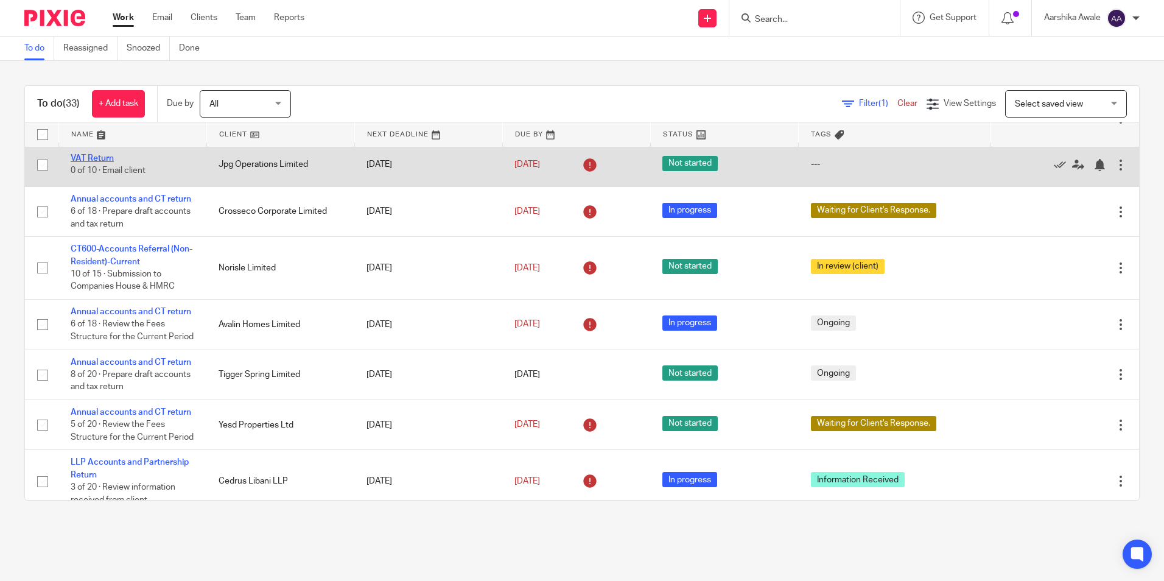
click at [112, 162] on link "VAT Return" at bounding box center [92, 158] width 43 height 9
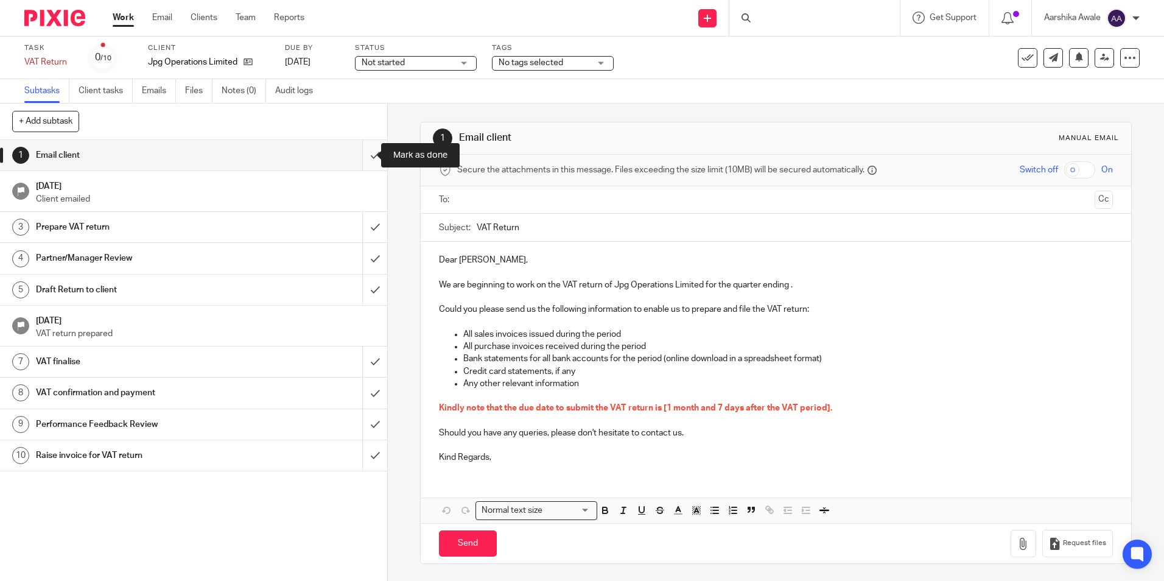
click at [358, 159] on input "submit" at bounding box center [193, 155] width 387 height 30
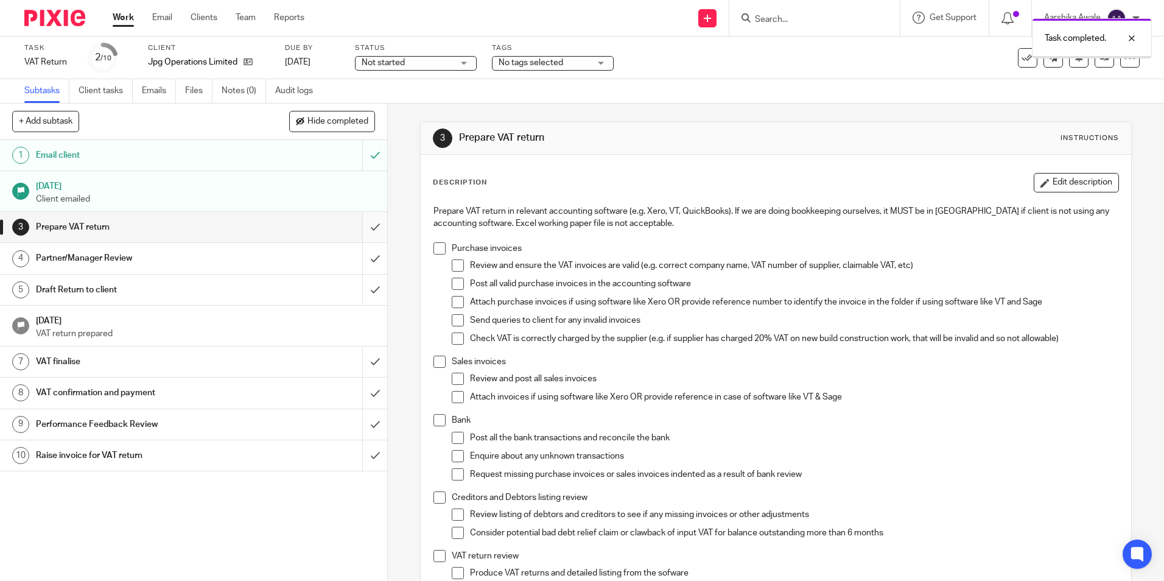
drag, startPoint x: 0, startPoint y: 0, endPoint x: 363, endPoint y: 218, distance: 423.6
click at [363, 218] on input "submit" at bounding box center [193, 227] width 387 height 30
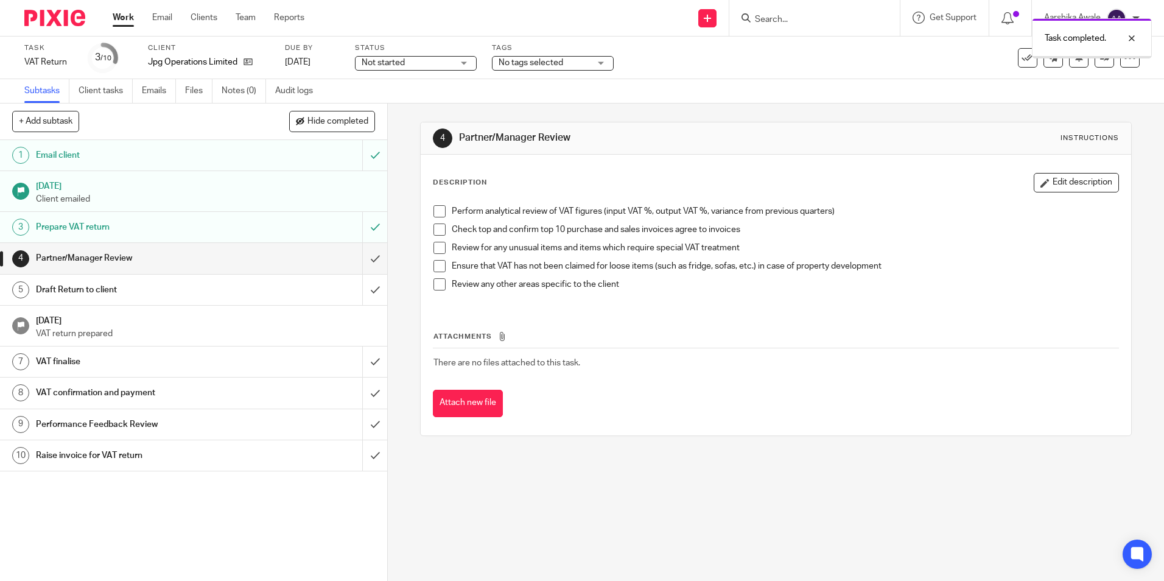
click at [412, 61] on span "Not started" at bounding box center [406, 63] width 91 height 13
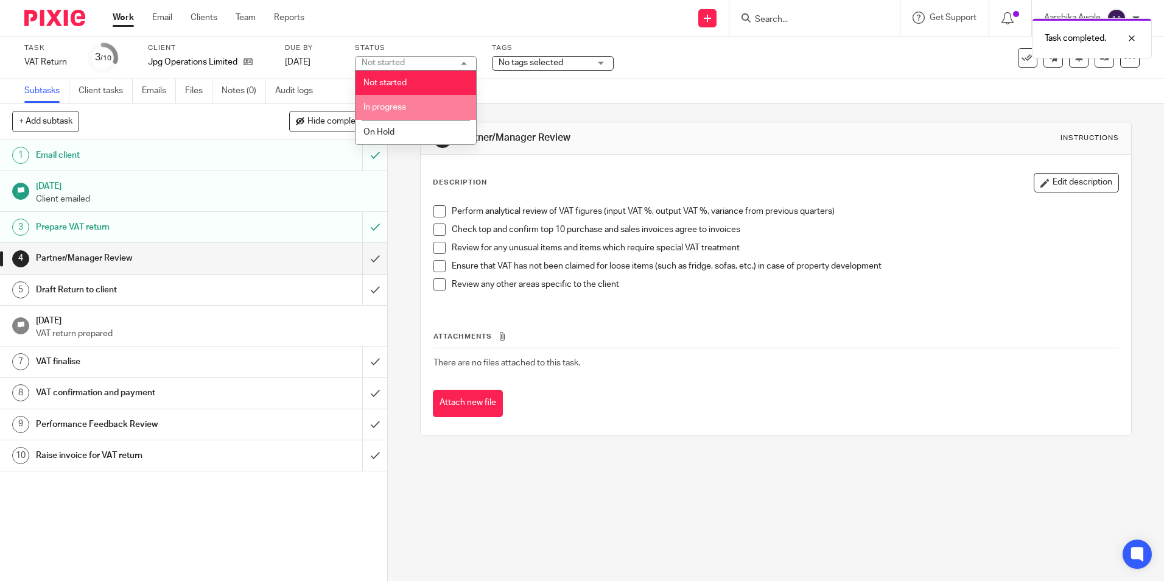
click at [404, 107] on span "In progress" at bounding box center [384, 107] width 43 height 9
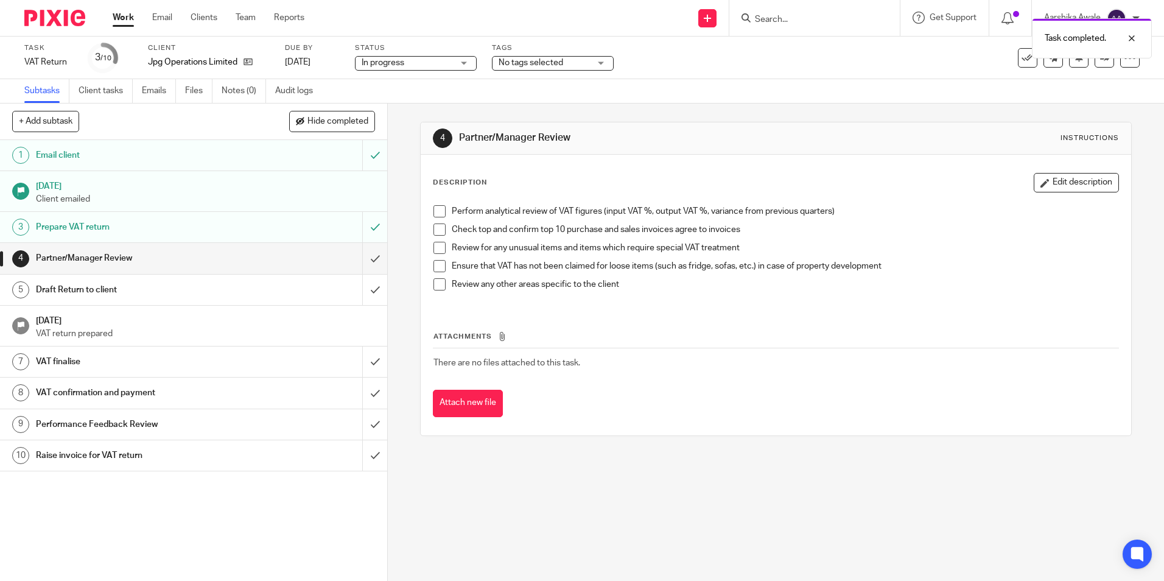
click at [548, 53] on div "Tags No tags selected Haven't Started yet Information Received In Partner/Manag…" at bounding box center [553, 57] width 122 height 29
click at [548, 62] on span "No tags selected" at bounding box center [530, 62] width 65 height 9
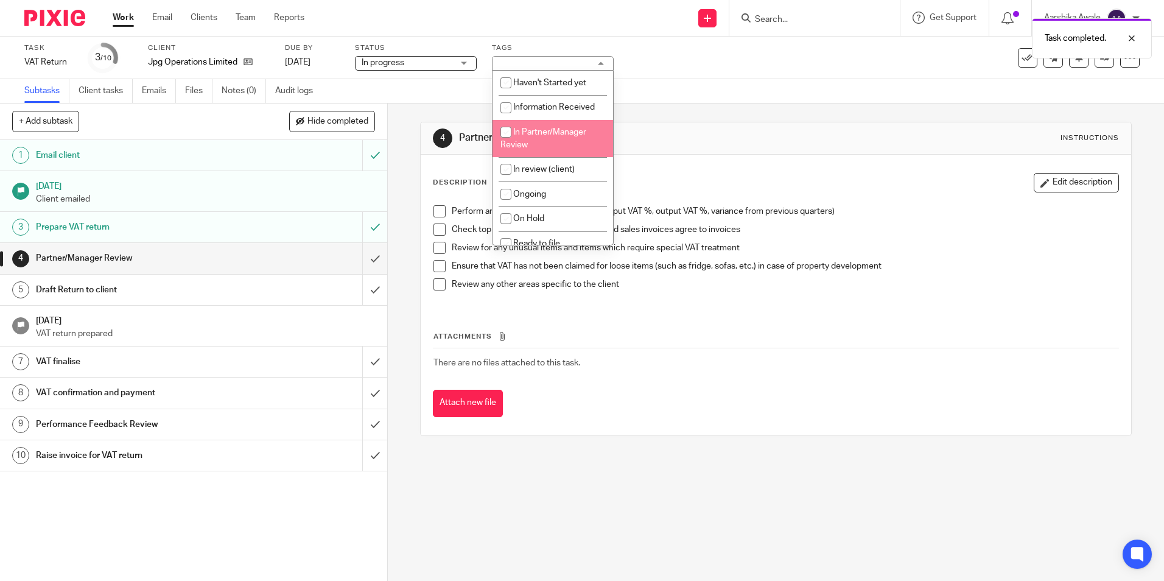
click at [546, 147] on li "In Partner/Manager Review" at bounding box center [552, 138] width 120 height 37
checkbox input "true"
click at [666, 107] on div "4 Partner/Manager Review Instructions Description Edit description Perform anal…" at bounding box center [775, 278] width 711 height 351
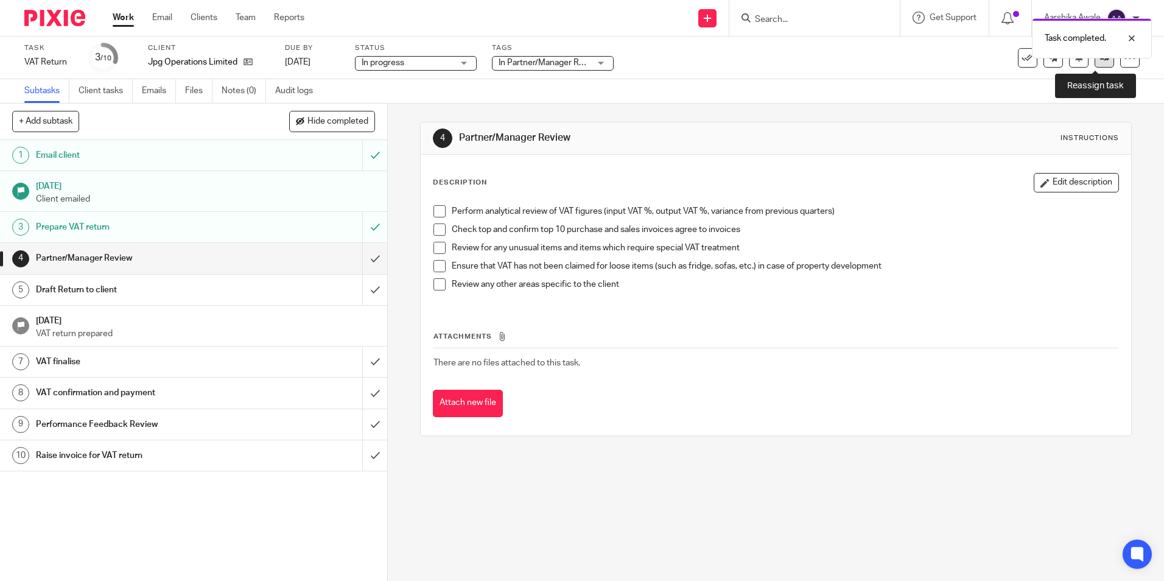
click at [1100, 60] on link at bounding box center [1103, 57] width 19 height 19
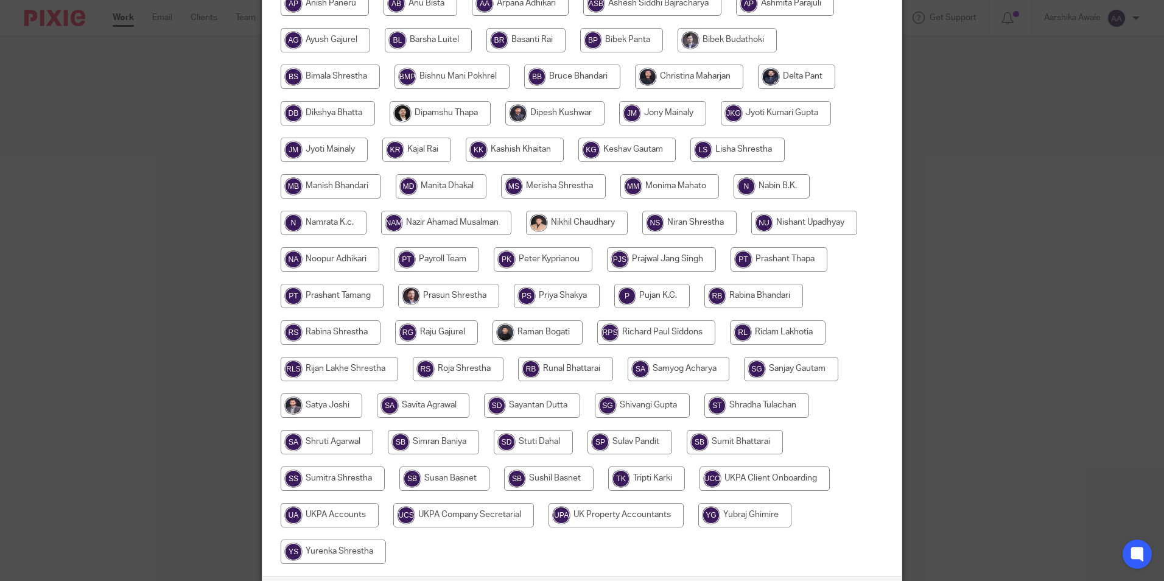
scroll to position [179, 0]
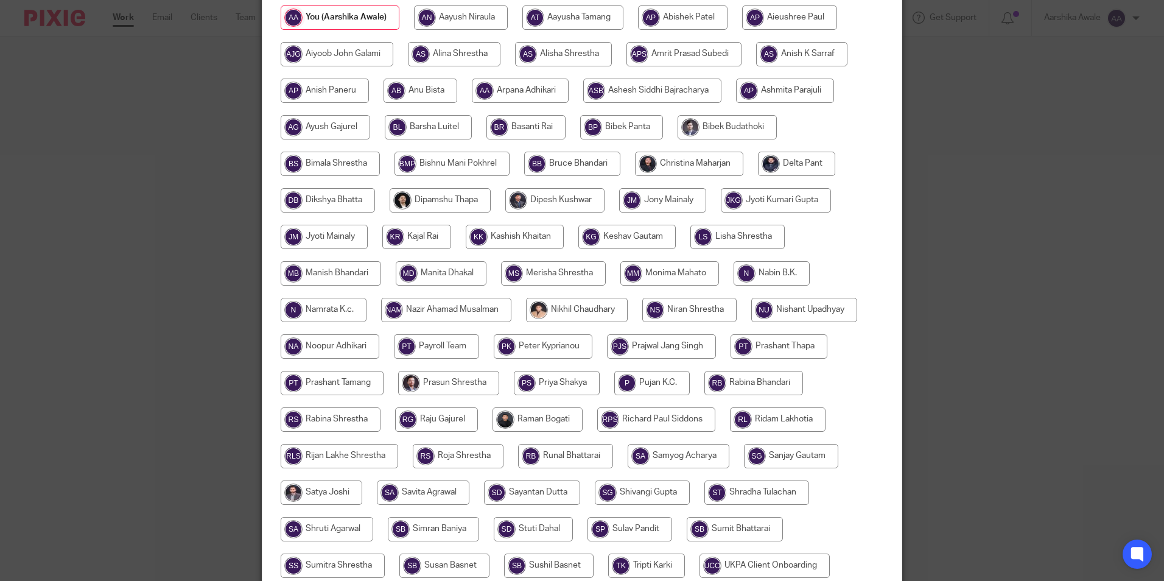
click at [509, 414] on input "radio" at bounding box center [537, 419] width 90 height 24
radio input "true"
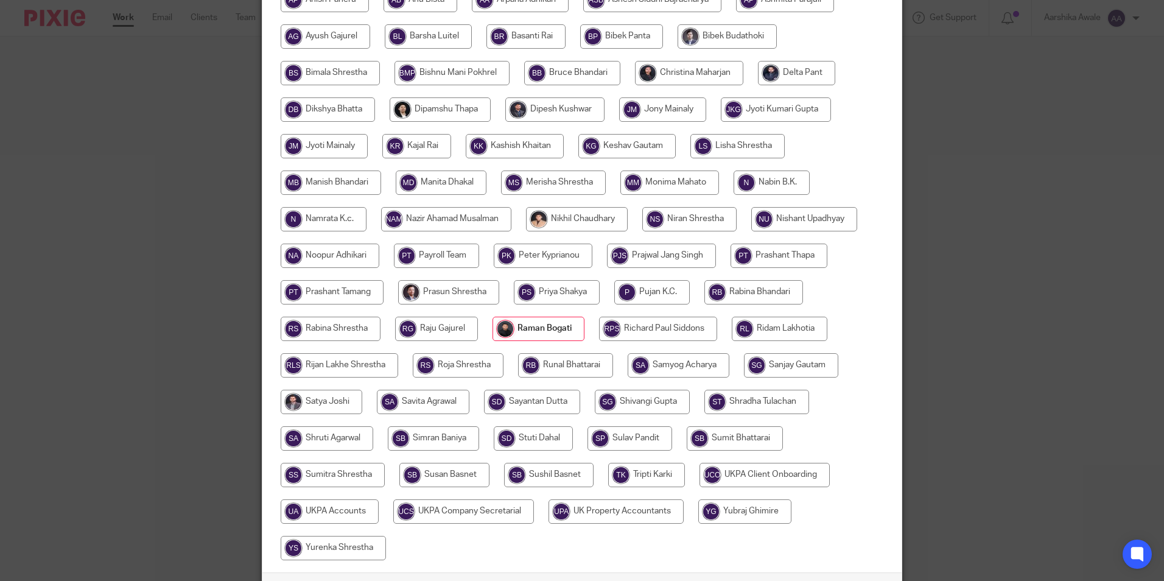
scroll to position [361, 0]
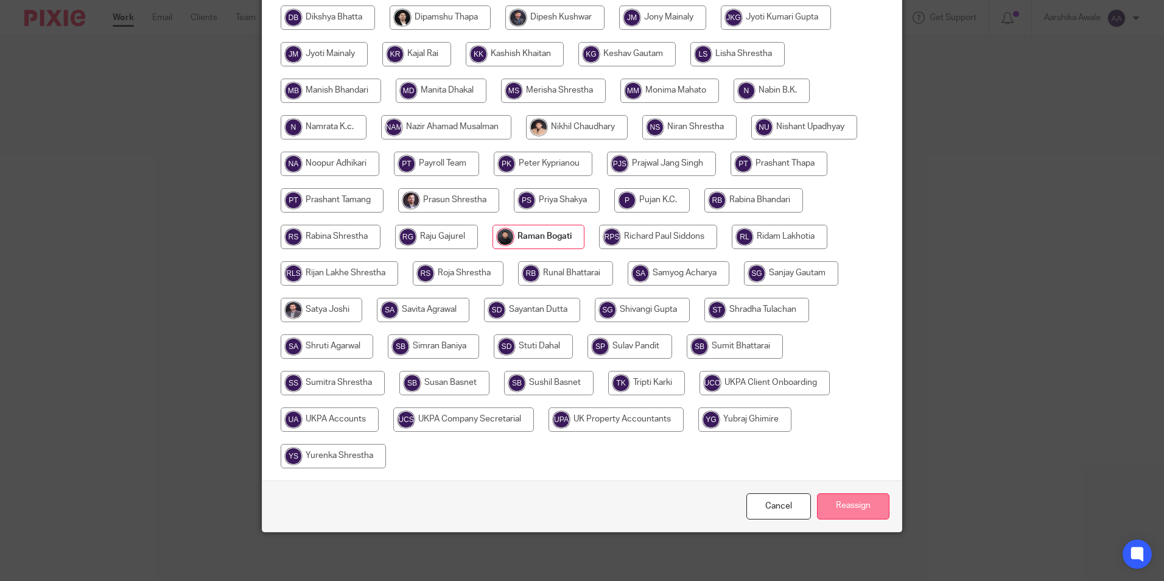
click at [821, 498] on input "Reassign" at bounding box center [853, 506] width 72 height 26
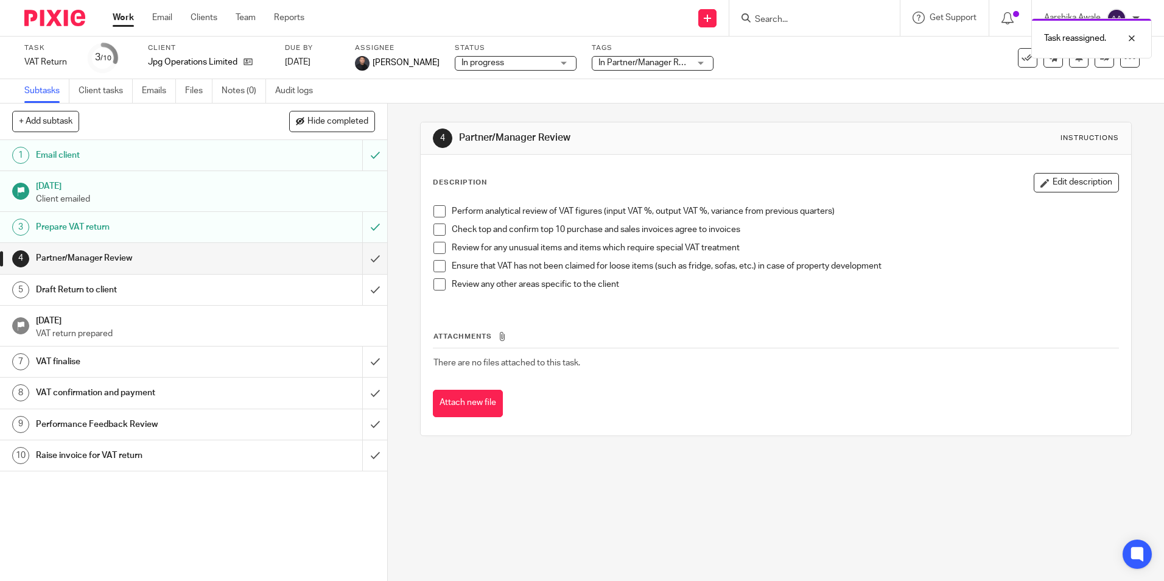
click at [67, 20] on img at bounding box center [54, 18] width 61 height 16
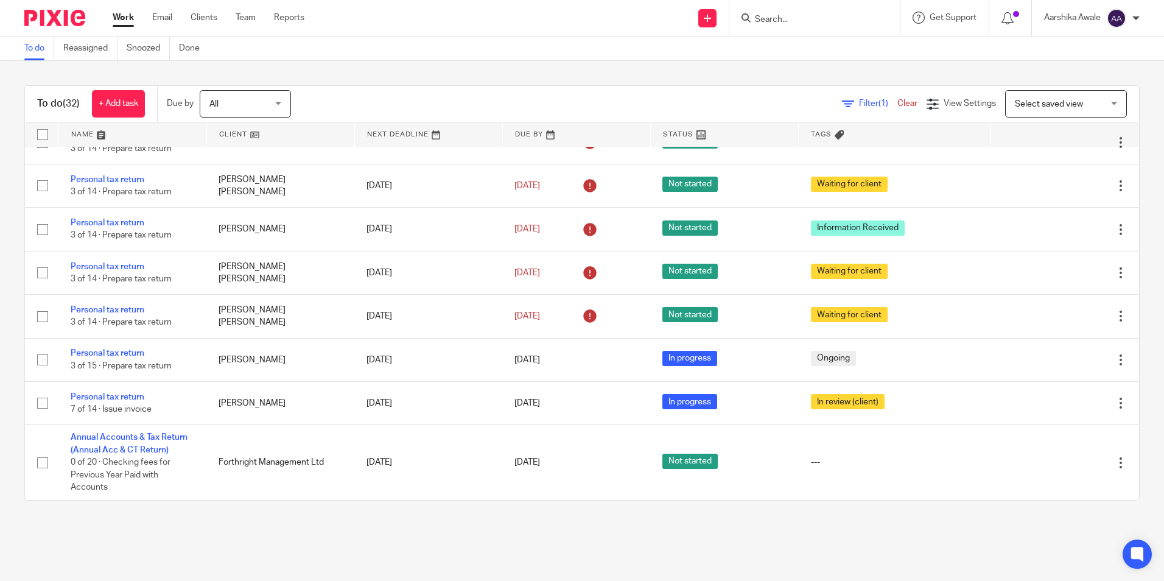
scroll to position [1501, 0]
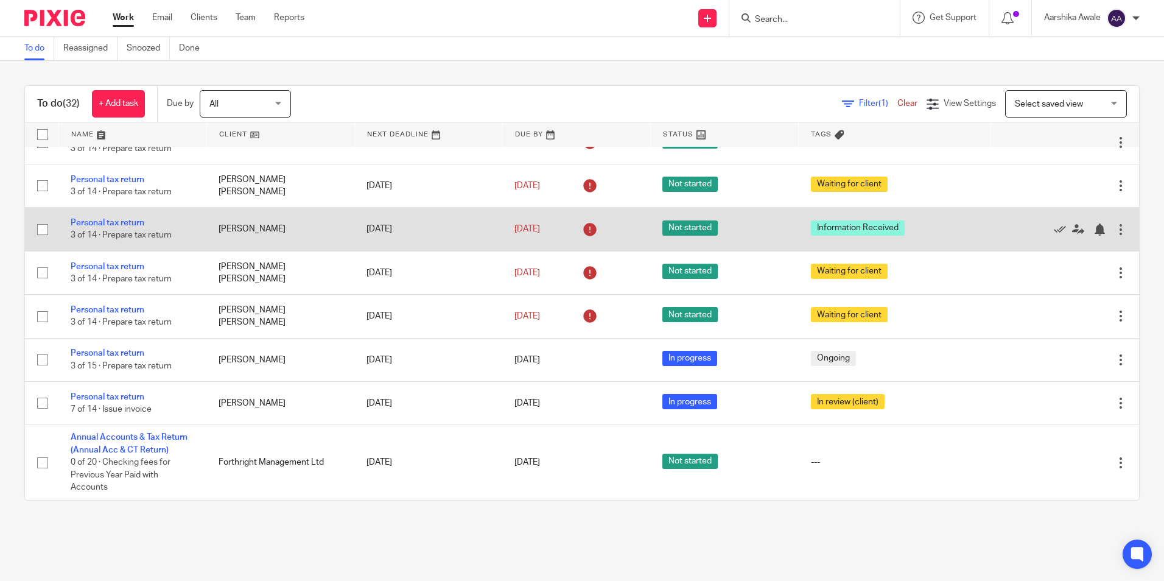
click at [99, 231] on span "3 of 14 · Prepare tax return" at bounding box center [121, 235] width 101 height 9
click at [105, 225] on link "Personal tax return" at bounding box center [108, 222] width 74 height 9
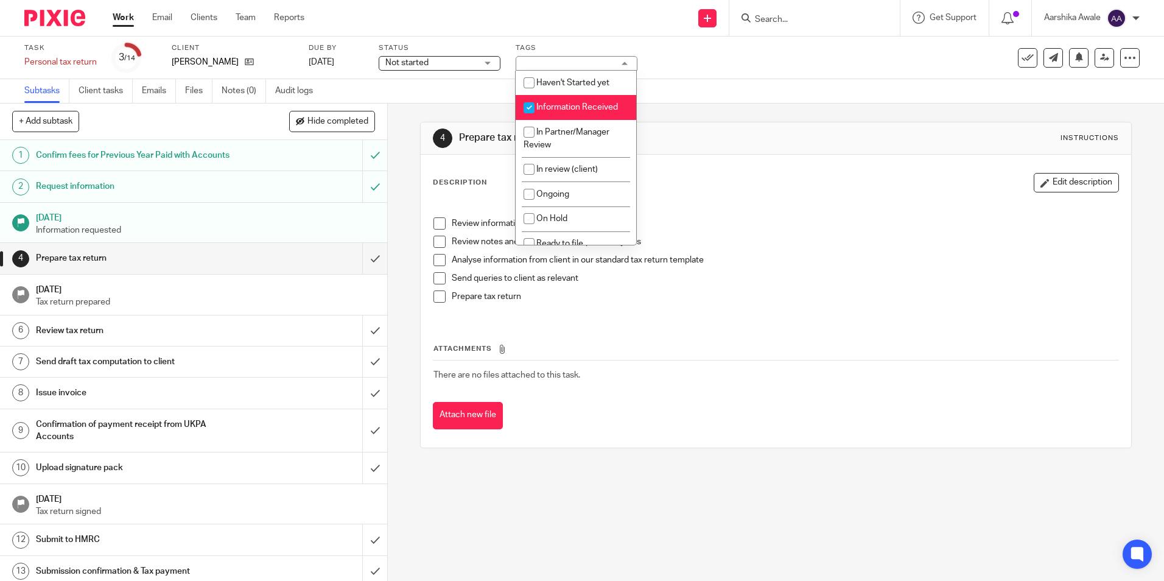
click at [563, 111] on span "Information Received" at bounding box center [577, 107] width 82 height 9
checkbox input "false"
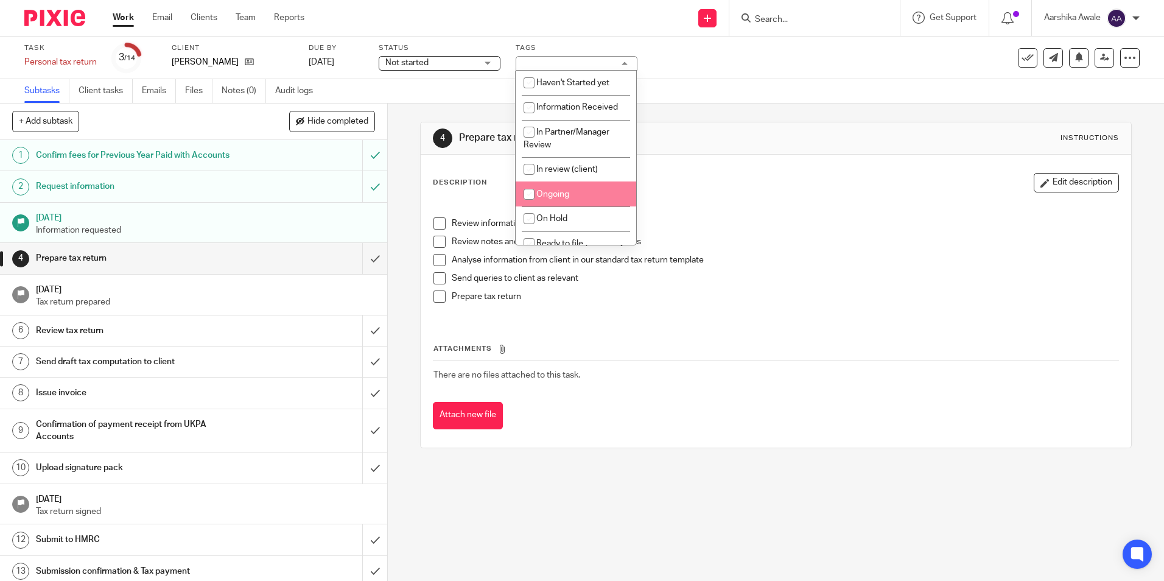
click at [558, 192] on span "Ongoing" at bounding box center [552, 194] width 33 height 9
checkbox input "true"
click at [414, 69] on span "Not started" at bounding box center [430, 63] width 91 height 13
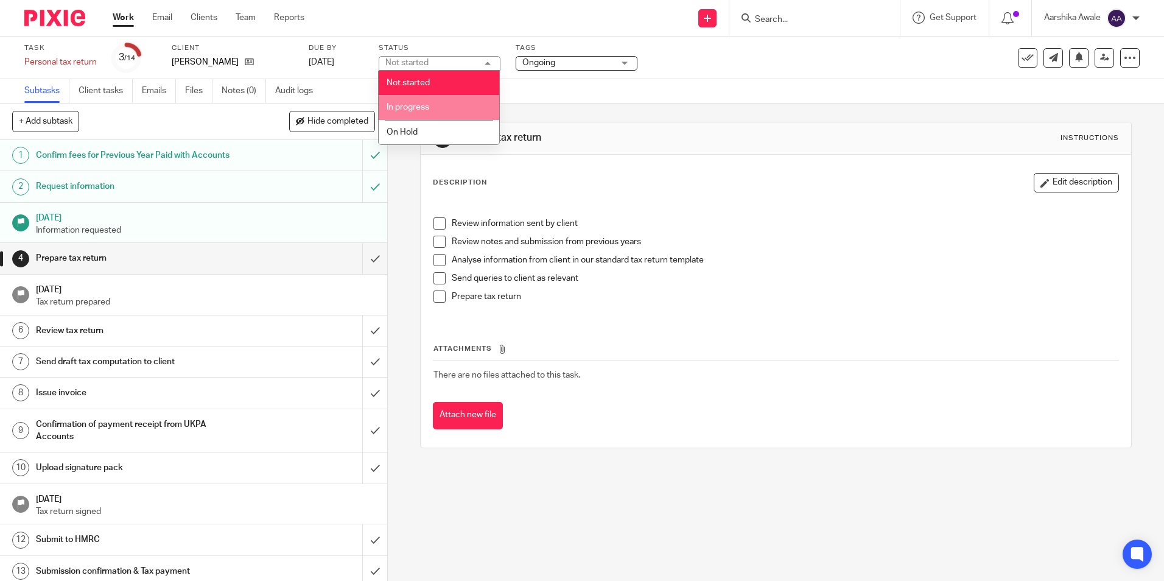
click at [412, 108] on span "In progress" at bounding box center [407, 107] width 43 height 9
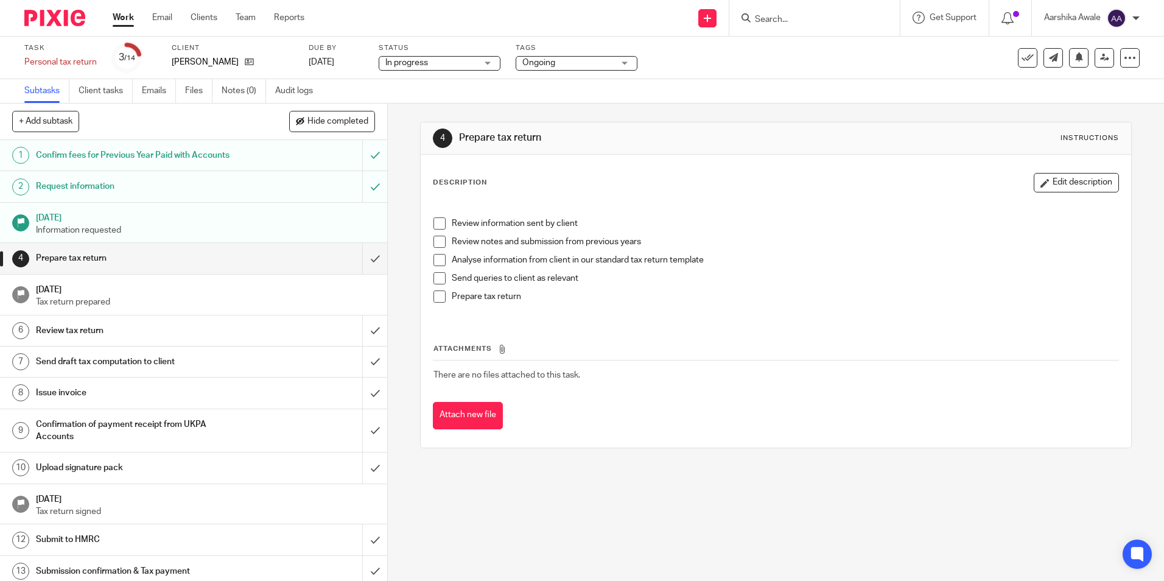
click at [44, 24] on img at bounding box center [54, 18] width 61 height 16
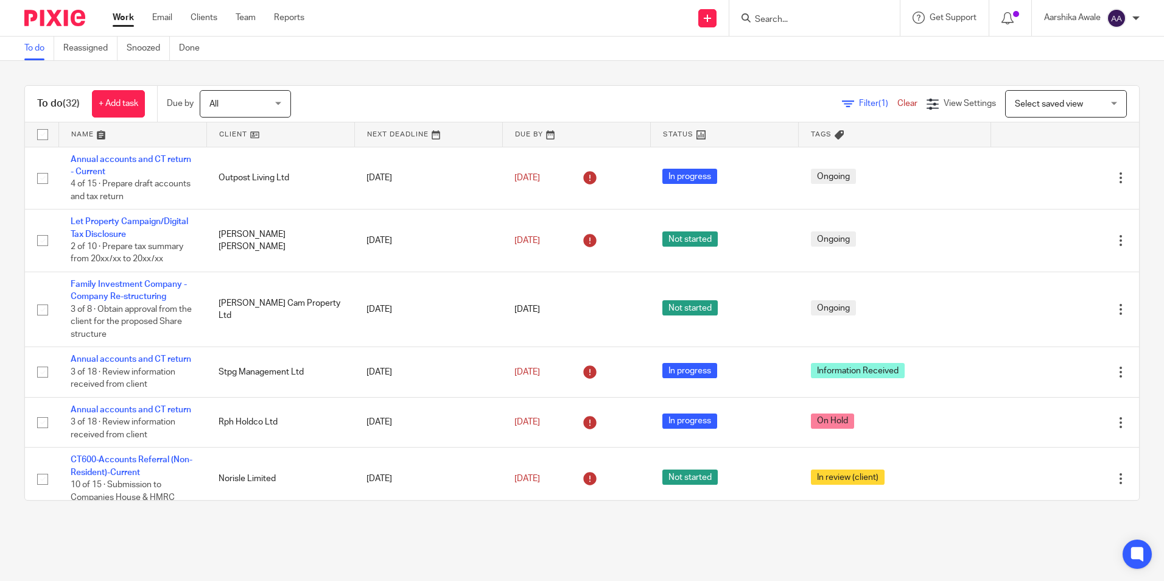
click at [1135, 178] on div "To do (32) + Add task Due by All All Today Tomorrow This week Next week This mo…" at bounding box center [582, 293] width 1164 height 464
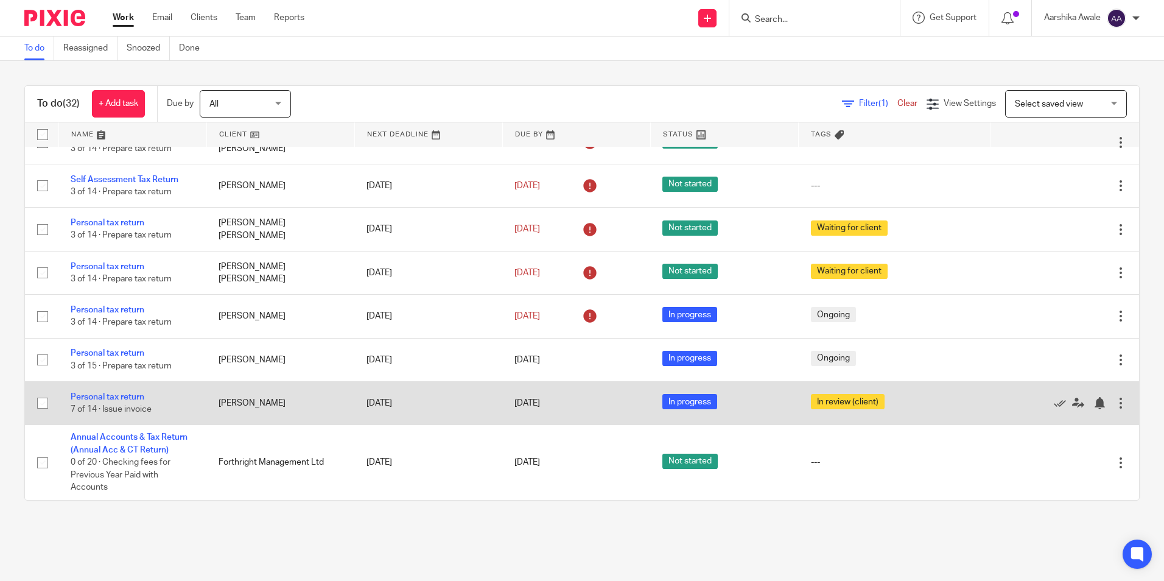
scroll to position [1501, 0]
click at [120, 397] on link "Personal tax return" at bounding box center [108, 397] width 74 height 9
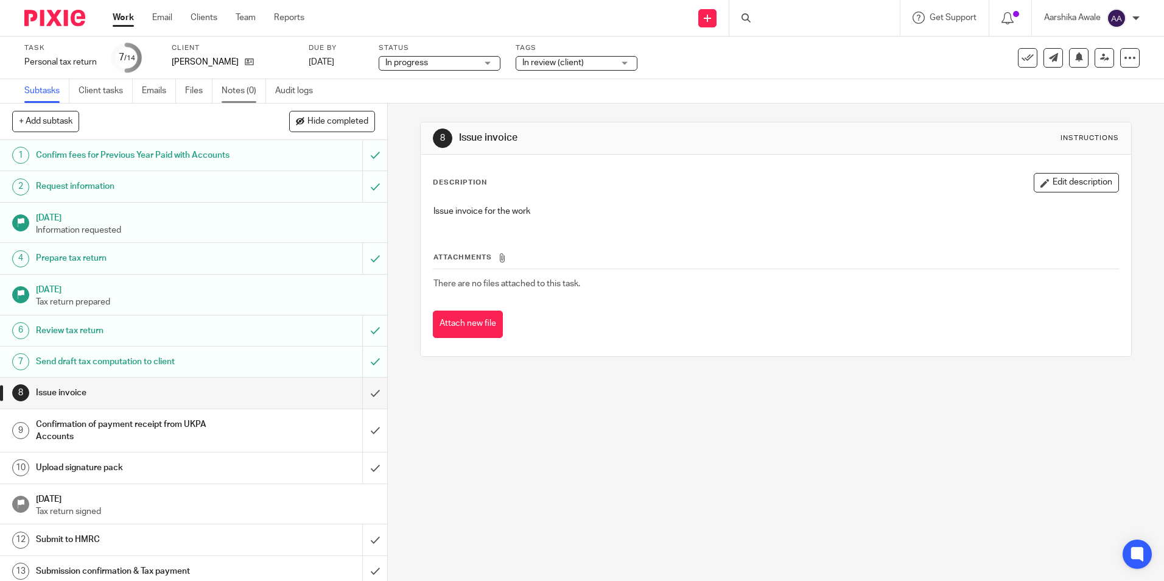
click at [262, 93] on link "Notes (0)" at bounding box center [244, 91] width 44 height 24
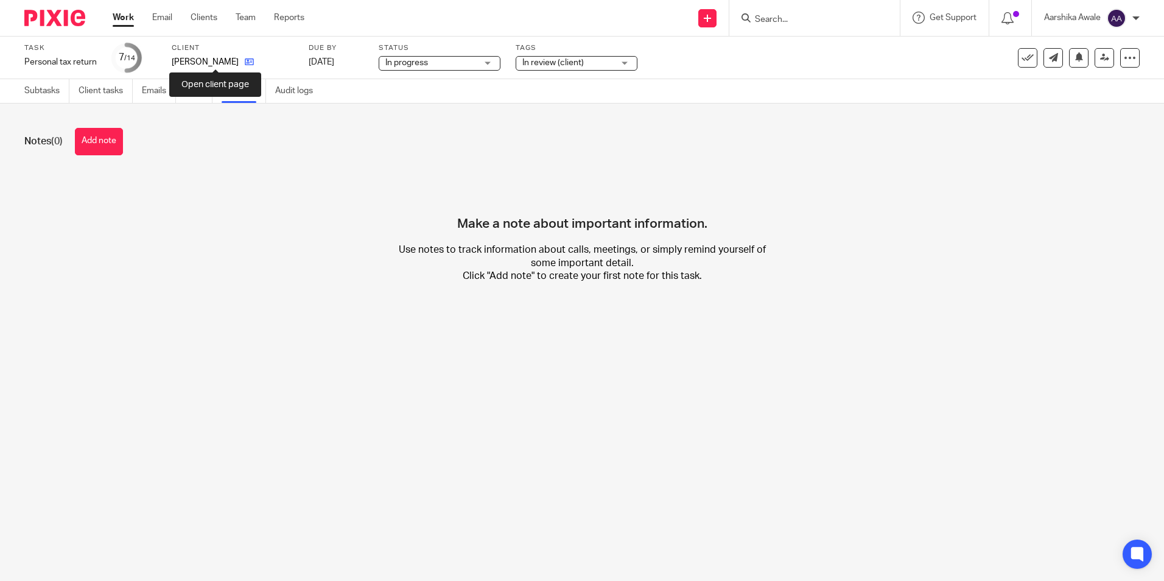
click at [245, 60] on icon at bounding box center [249, 61] width 9 height 9
click at [99, 141] on button "Add note" at bounding box center [99, 141] width 48 height 27
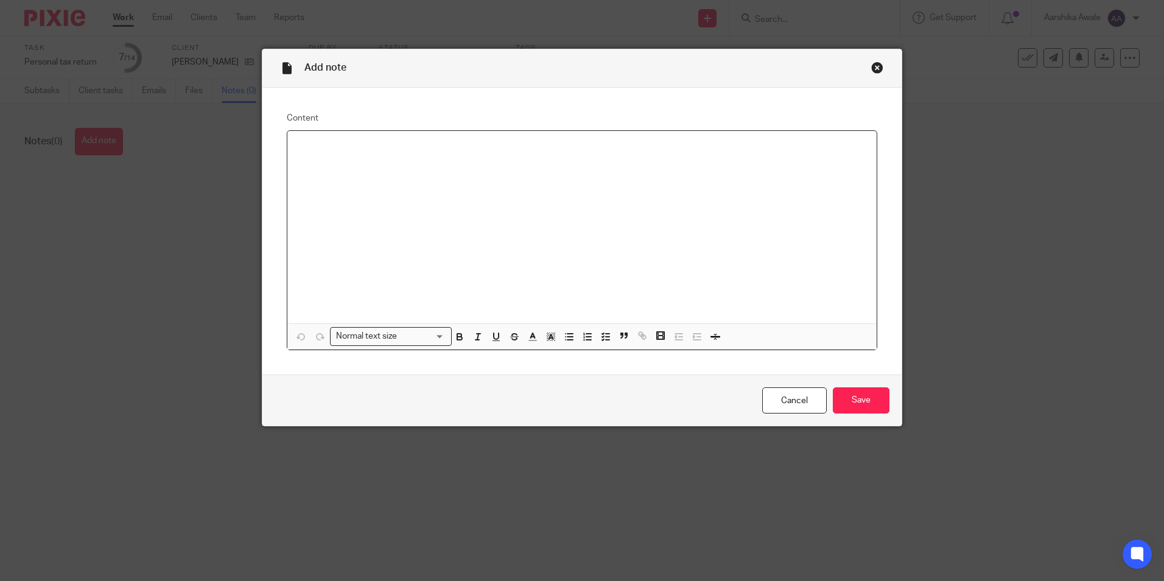
click at [396, 159] on div at bounding box center [581, 227] width 589 height 192
click at [335, 155] on div "Fees-" at bounding box center [581, 227] width 589 height 192
click at [843, 398] on input "Save" at bounding box center [861, 400] width 57 height 26
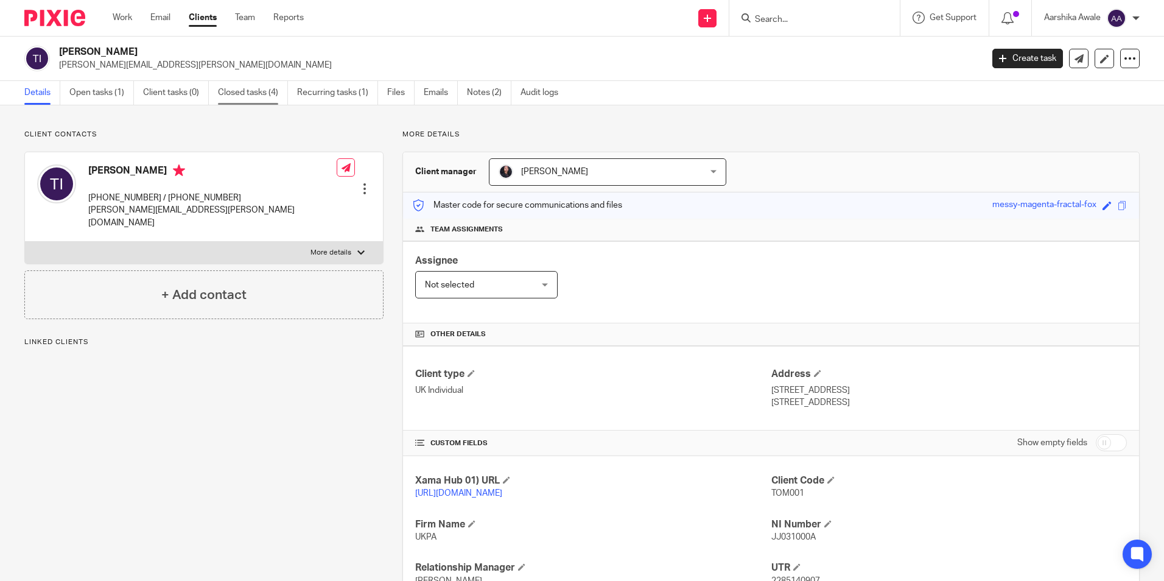
click at [256, 83] on link "Closed tasks (4)" at bounding box center [253, 93] width 70 height 24
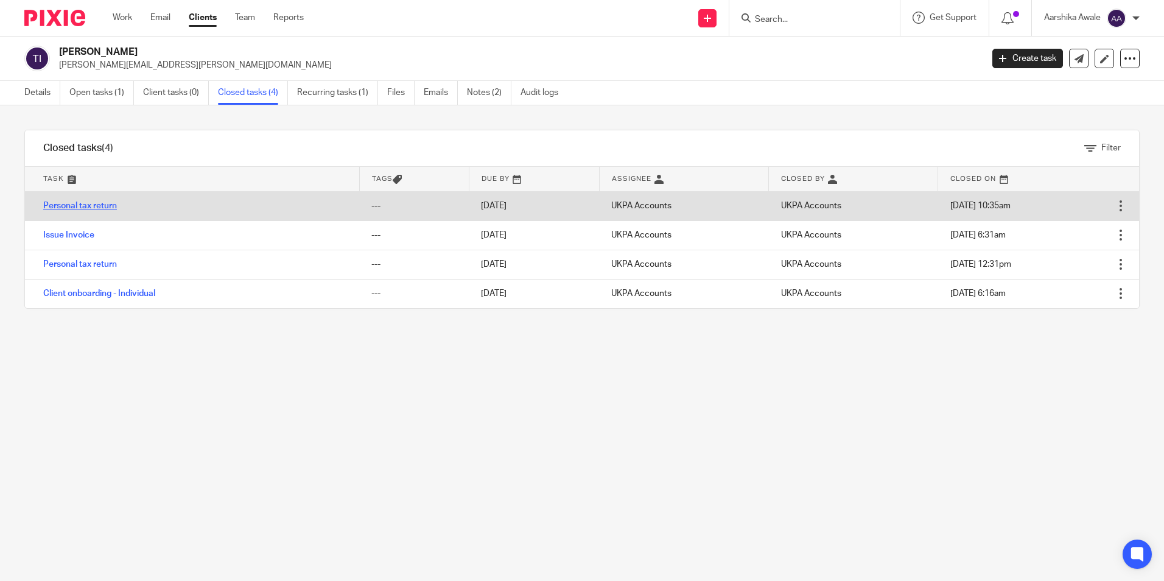
click at [79, 205] on link "Personal tax return" at bounding box center [80, 205] width 74 height 9
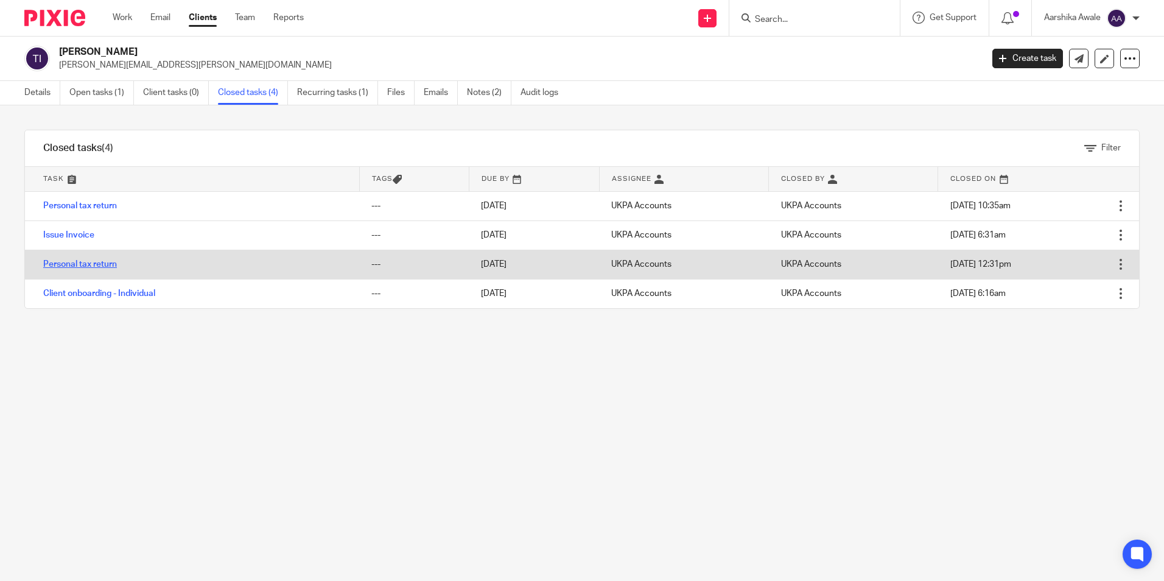
click at [99, 266] on link "Personal tax return" at bounding box center [80, 264] width 74 height 9
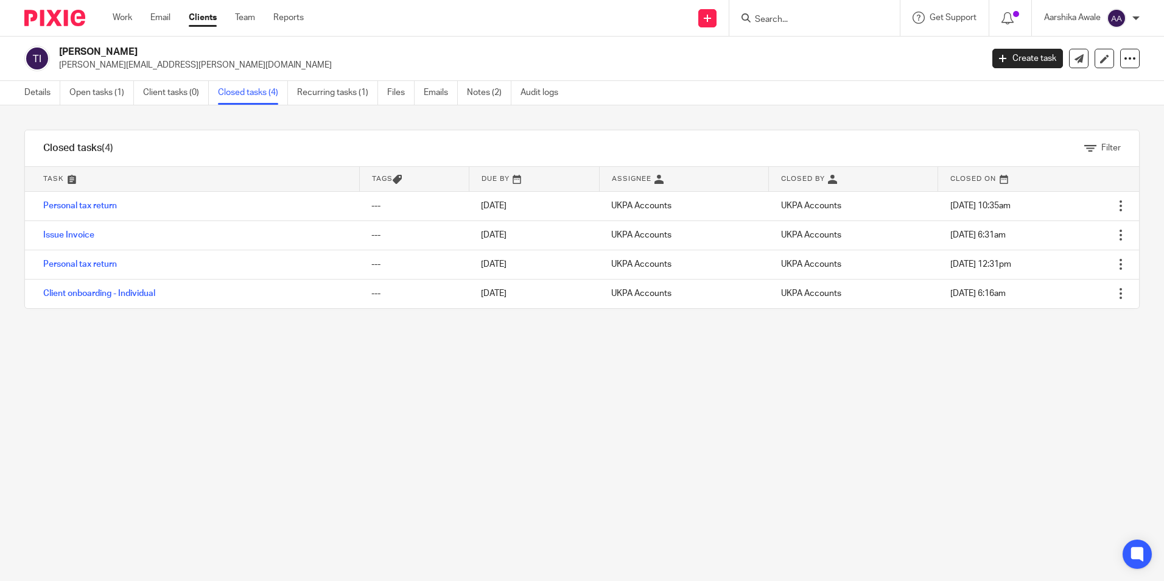
drag, startPoint x: 545, startPoint y: 550, endPoint x: 552, endPoint y: 538, distance: 13.4
click at [545, 549] on div "Filter tasks Only show tasks matching all of these conditions 1 Task name Is Is…" at bounding box center [582, 342] width 1164 height 475
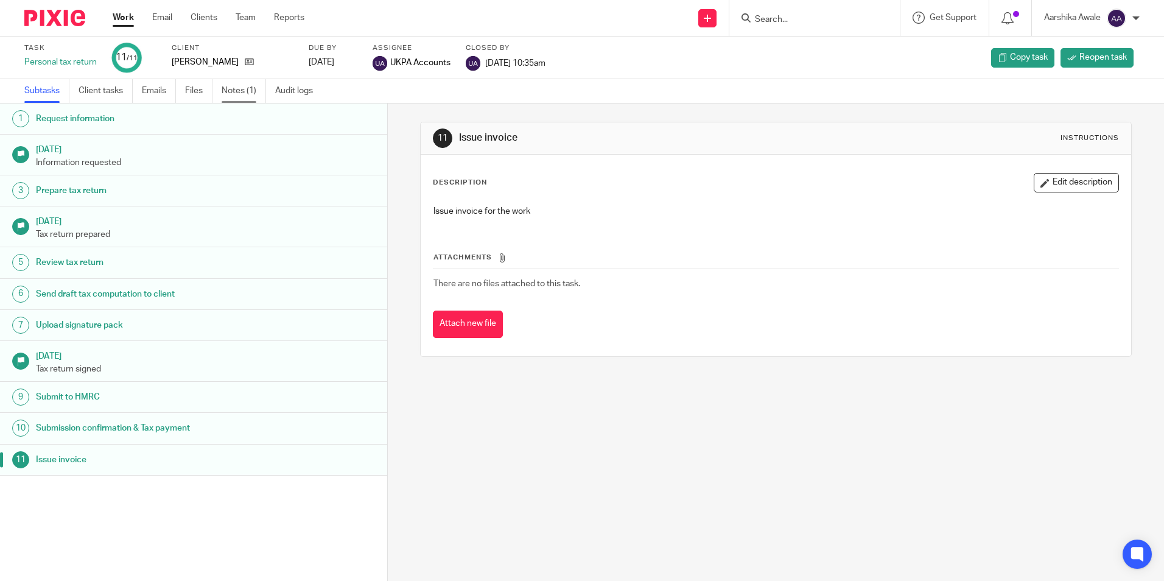
click at [239, 87] on link "Notes (1)" at bounding box center [244, 91] width 44 height 24
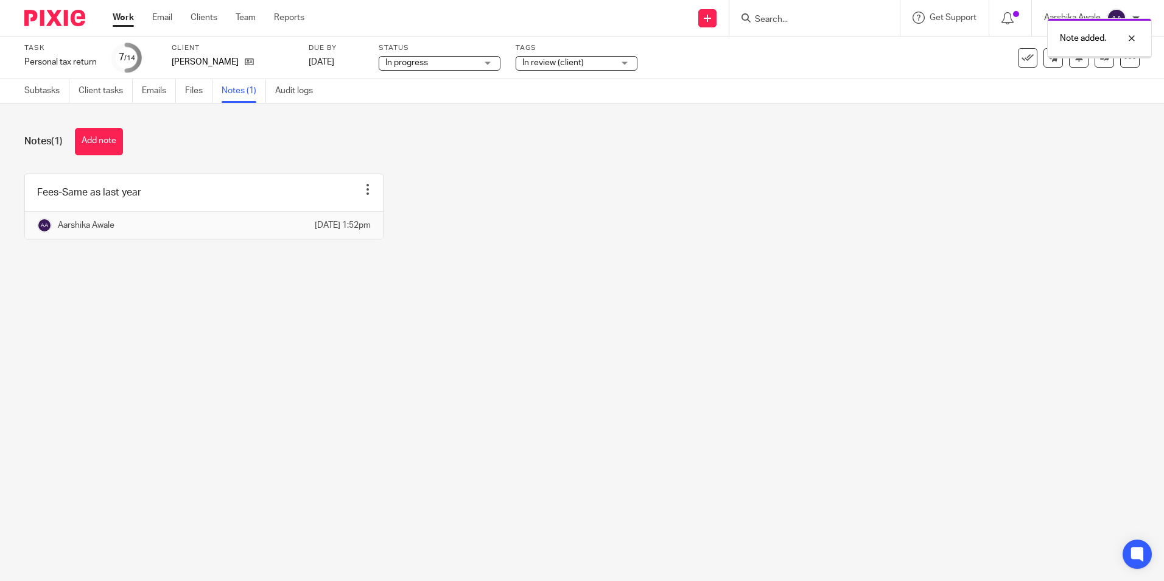
click at [449, 186] on div "Fees-Same as last year Edit note Delete note Aarshika Awale 14 Aug 2025 1:52pm" at bounding box center [572, 215] width 1134 height 84
click at [466, 372] on main "Task Personal tax return Save Personal tax return 7 /14 Client Tom Ivey Due by …" at bounding box center [582, 290] width 1164 height 581
click at [633, 63] on div "In review (client)" at bounding box center [576, 63] width 122 height 15
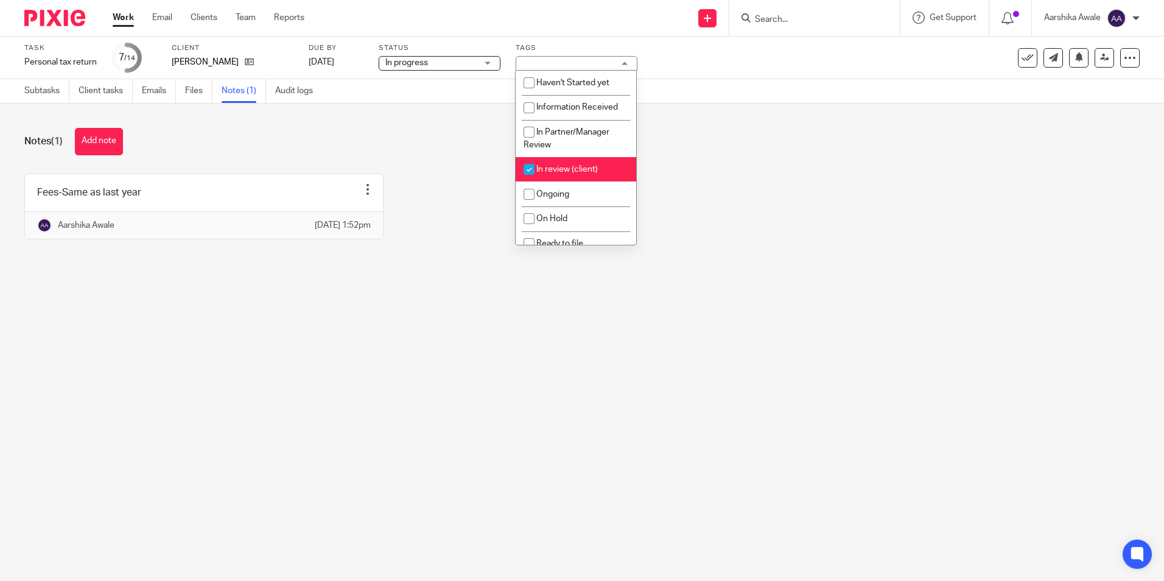
click at [647, 62] on div "Task Personal tax return Save Personal tax return 7 /14 Client Tom Ivey Due by …" at bounding box center [488, 57] width 929 height 29
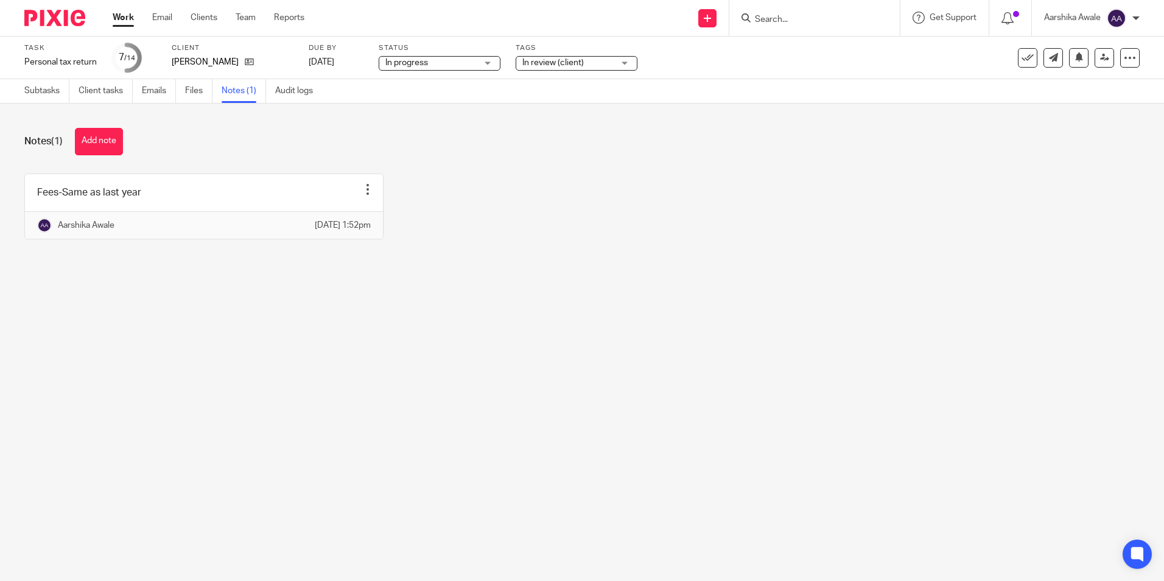
click at [222, 373] on main "Task Personal tax return Save Personal tax return 7 /14 Client Tom Ivey Due by …" at bounding box center [582, 290] width 1164 height 581
click at [1094, 51] on link at bounding box center [1103, 57] width 19 height 19
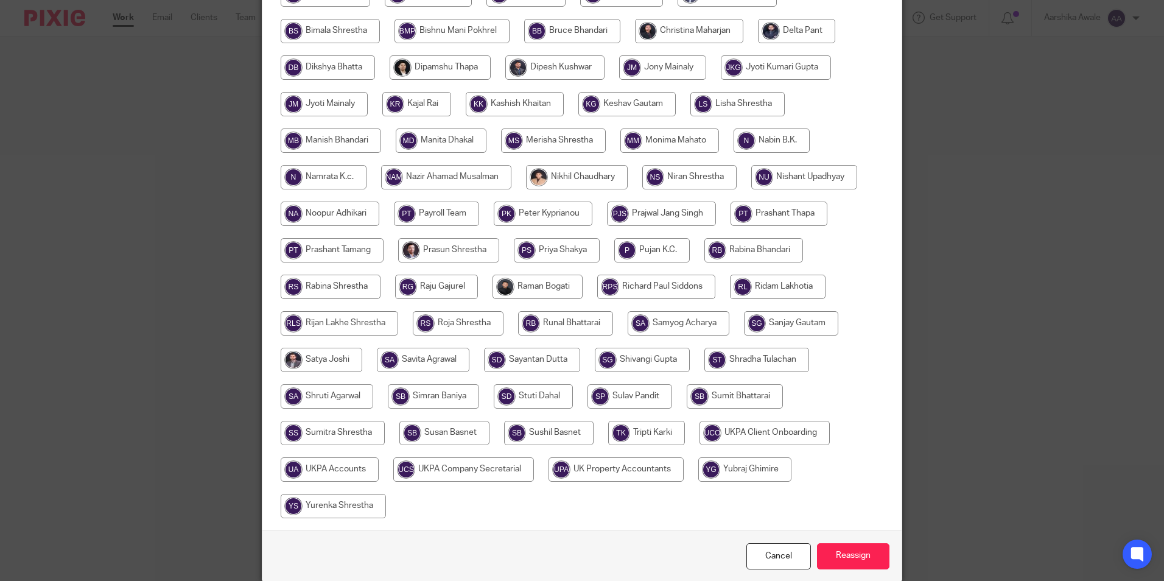
scroll to position [361, 0]
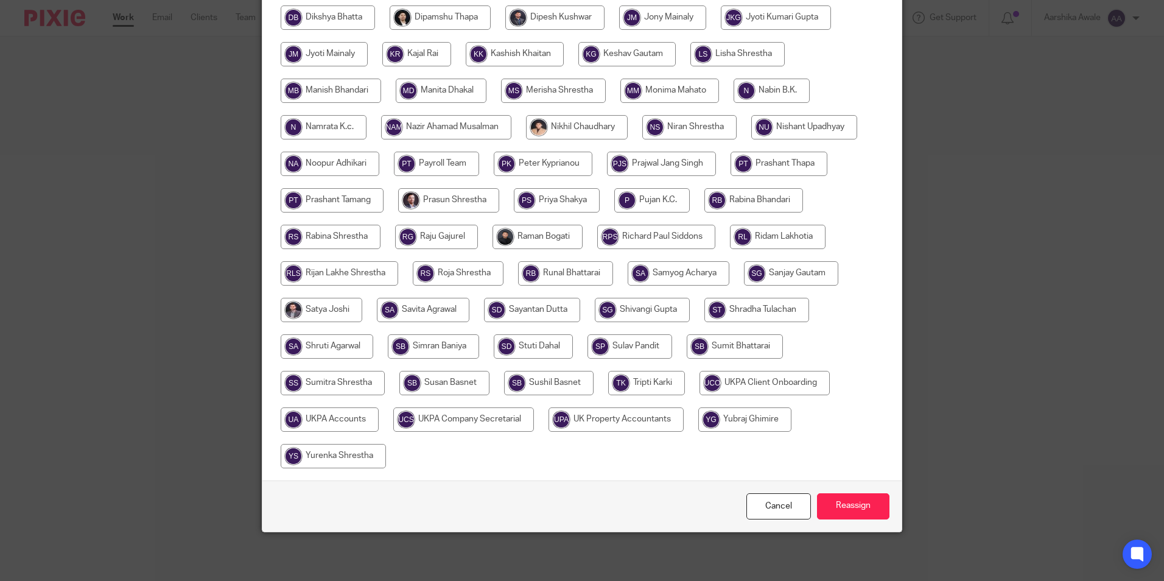
click at [302, 412] on input "radio" at bounding box center [330, 419] width 98 height 24
radio input "true"
click at [878, 508] on input "Reassign" at bounding box center [853, 506] width 72 height 26
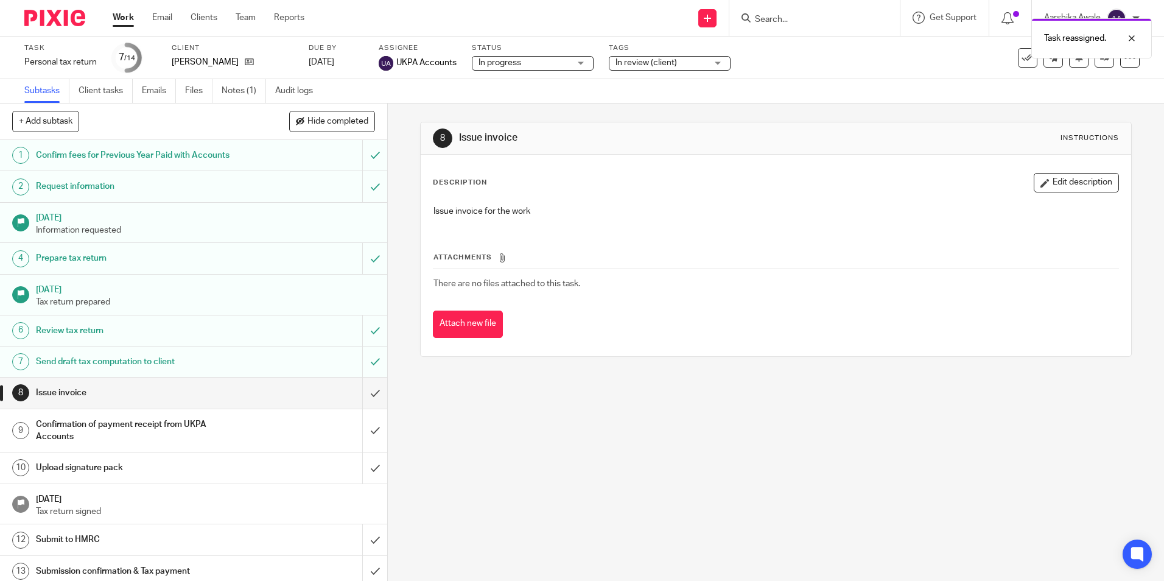
click at [52, 25] on img at bounding box center [54, 18] width 61 height 16
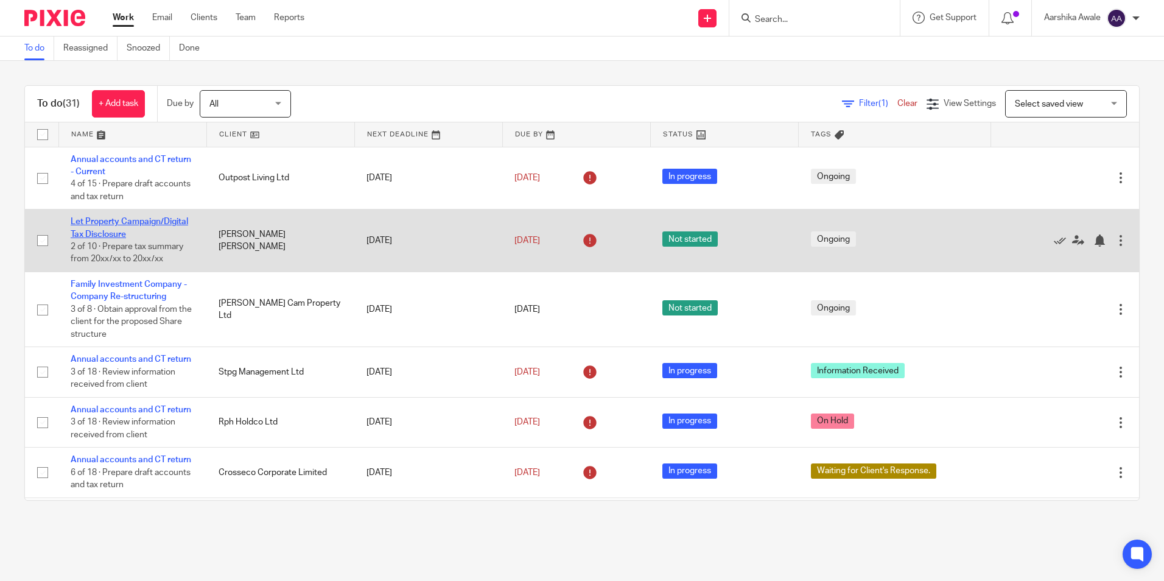
click at [138, 220] on link "Let Property Campaign/Digital Tax Disclosure" at bounding box center [129, 227] width 117 height 21
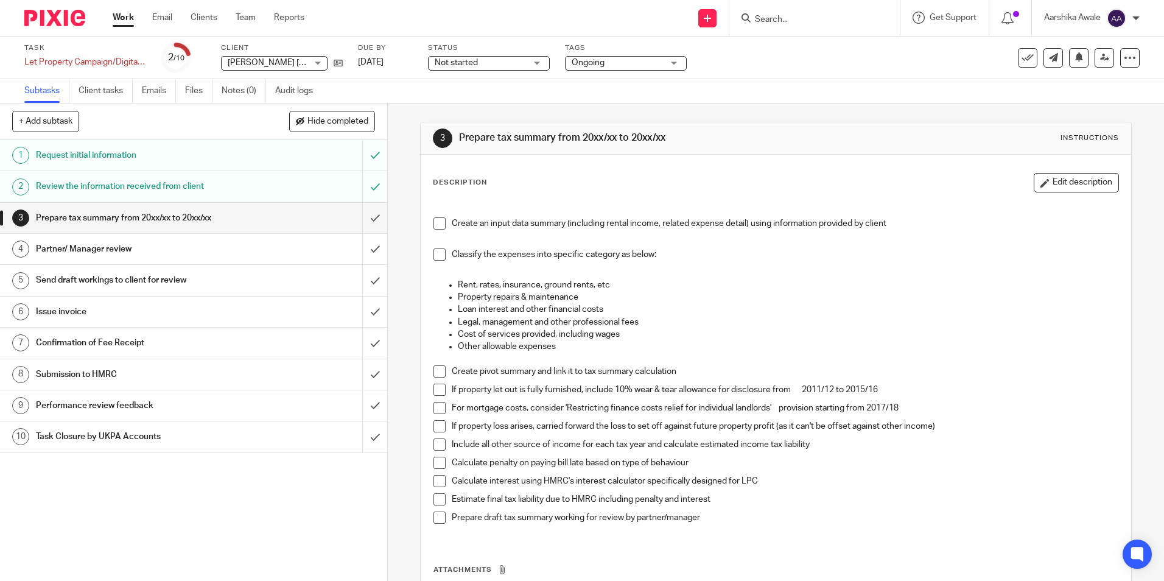
click at [28, 20] on img at bounding box center [54, 18] width 61 height 16
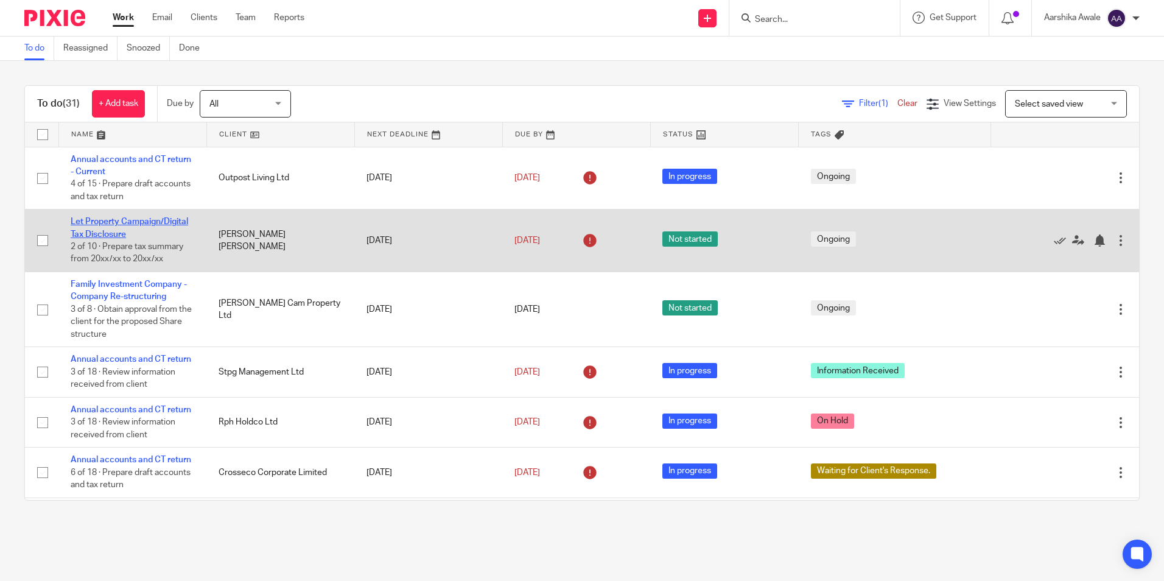
click at [155, 222] on link "Let Property Campaign/Digital Tax Disclosure" at bounding box center [129, 227] width 117 height 21
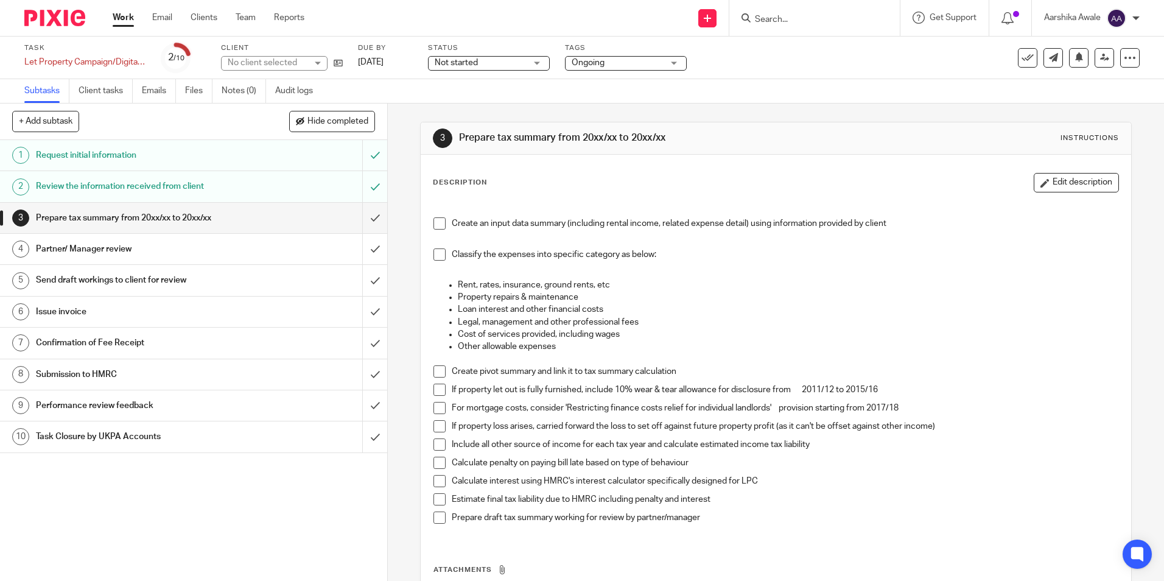
click at [406, 183] on div "3 Prepare tax summary from 20xx/xx to 20xx/xx Instructions Description Edit des…" at bounding box center [776, 341] width 776 height 477
click at [388, 220] on div "3 Prepare tax summary from 20xx/xx to 20xx/xx Instructions Description Edit des…" at bounding box center [776, 341] width 776 height 477
click at [388, 201] on div "3 Prepare tax summary from 20xx/xx to 20xx/xx Instructions Description Edit des…" at bounding box center [776, 341] width 776 height 477
